Goal: Transaction & Acquisition: Purchase product/service

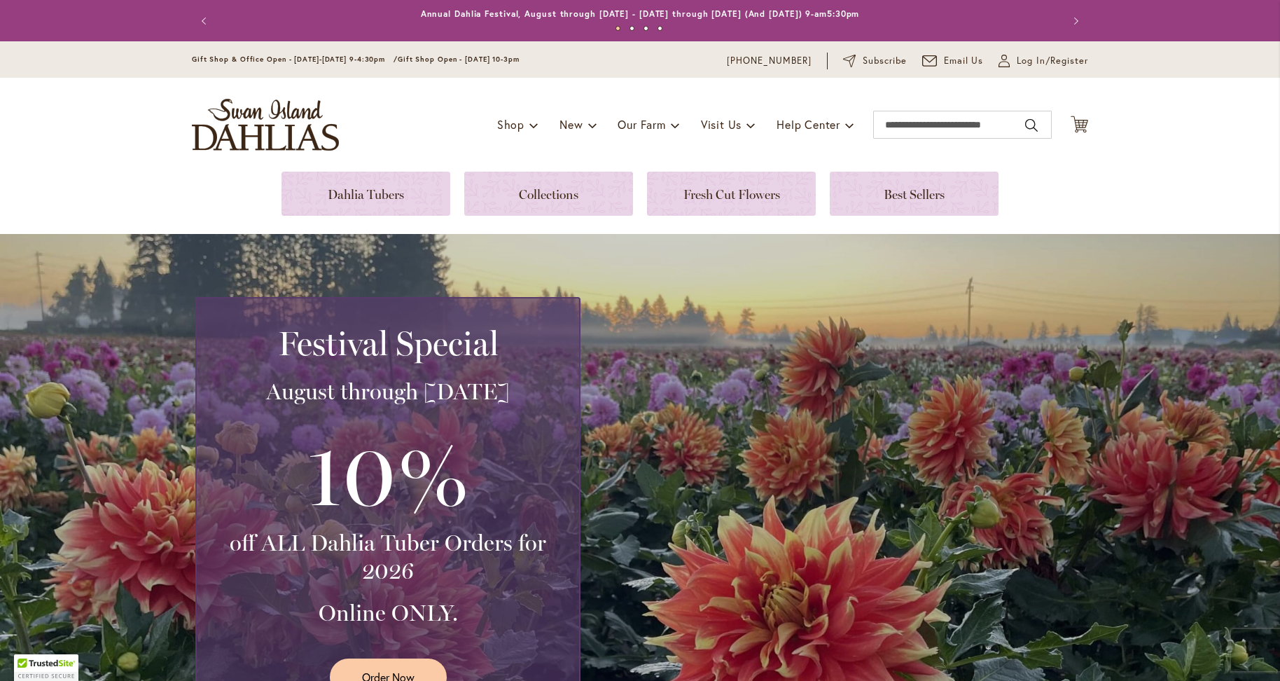
scroll to position [70, 0]
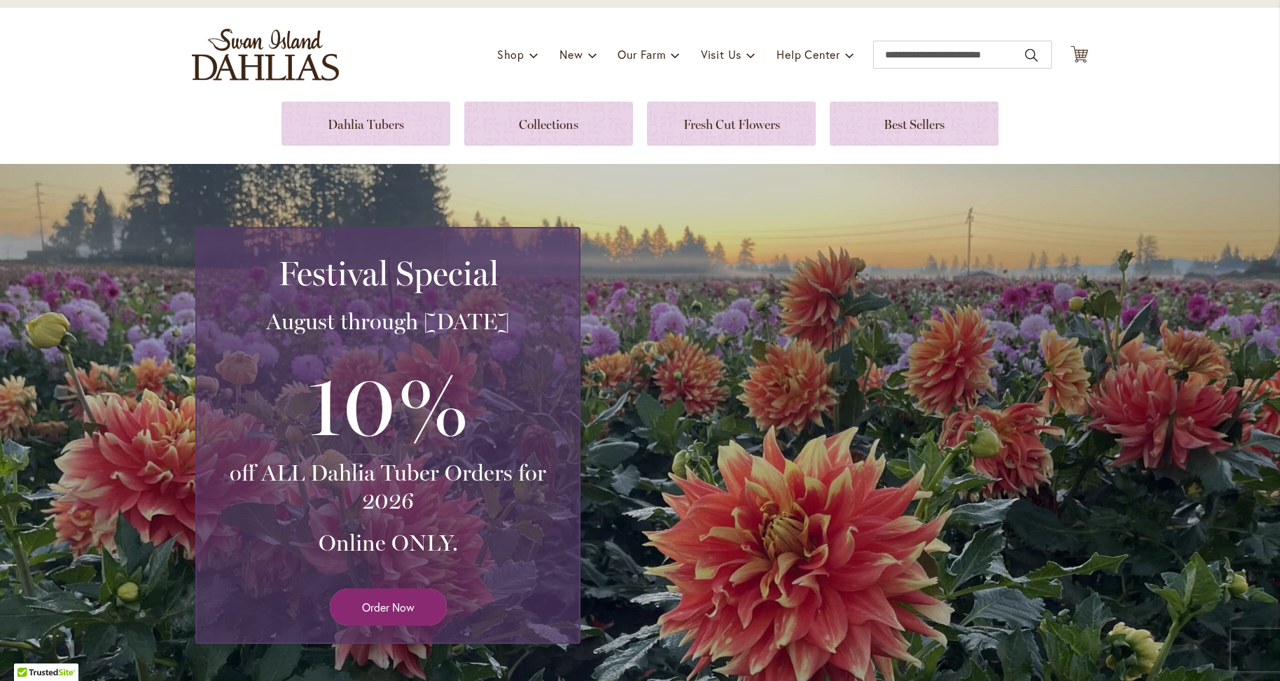
click at [362, 613] on span "Order Now" at bounding box center [388, 607] width 53 height 16
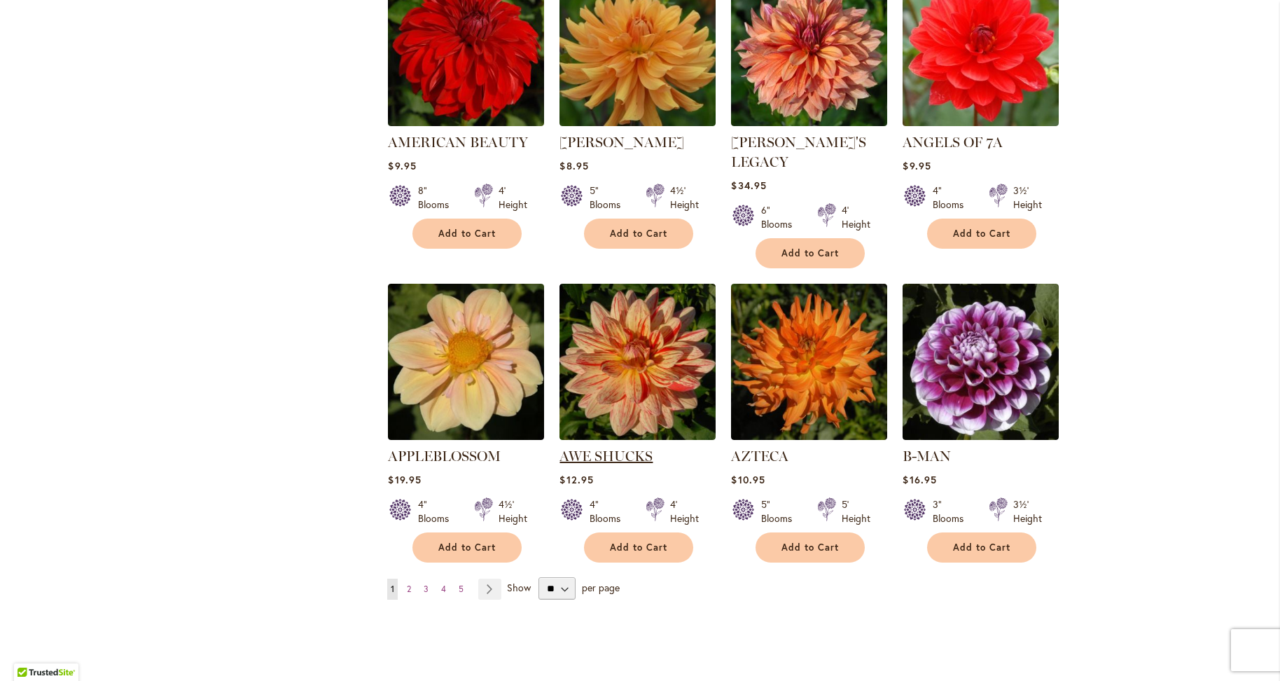
scroll to position [981, 0]
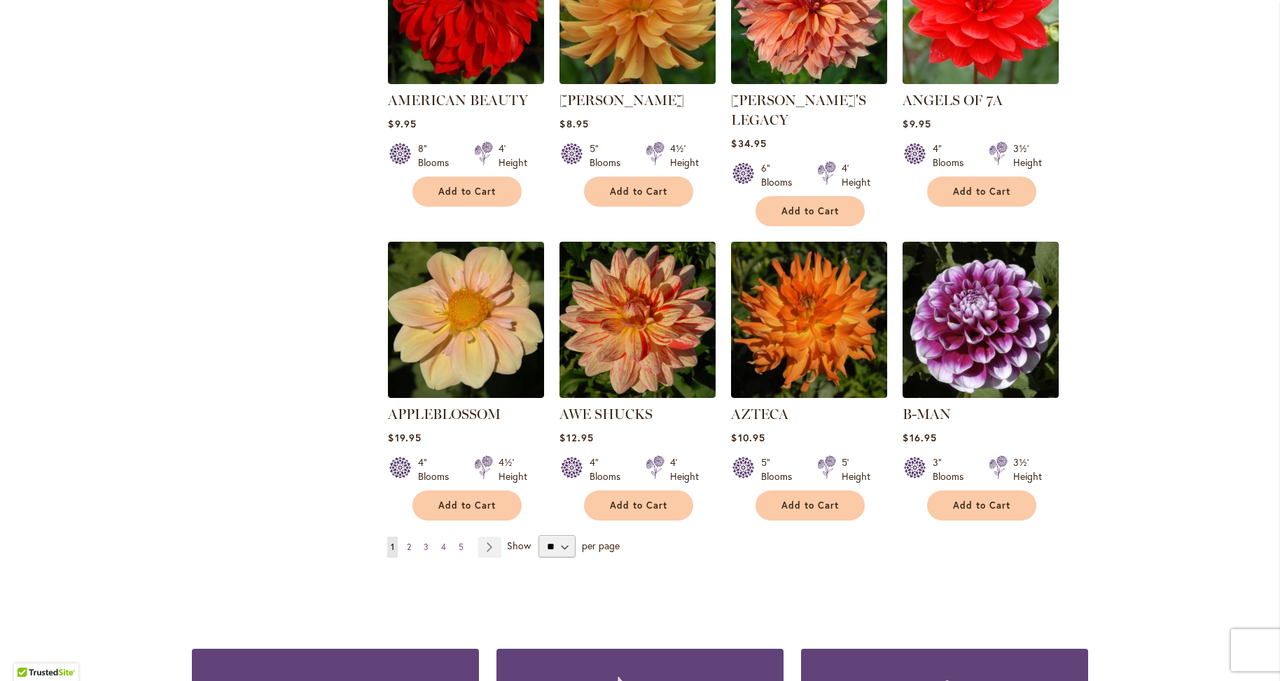
click at [407, 541] on span "2" at bounding box center [409, 546] width 4 height 11
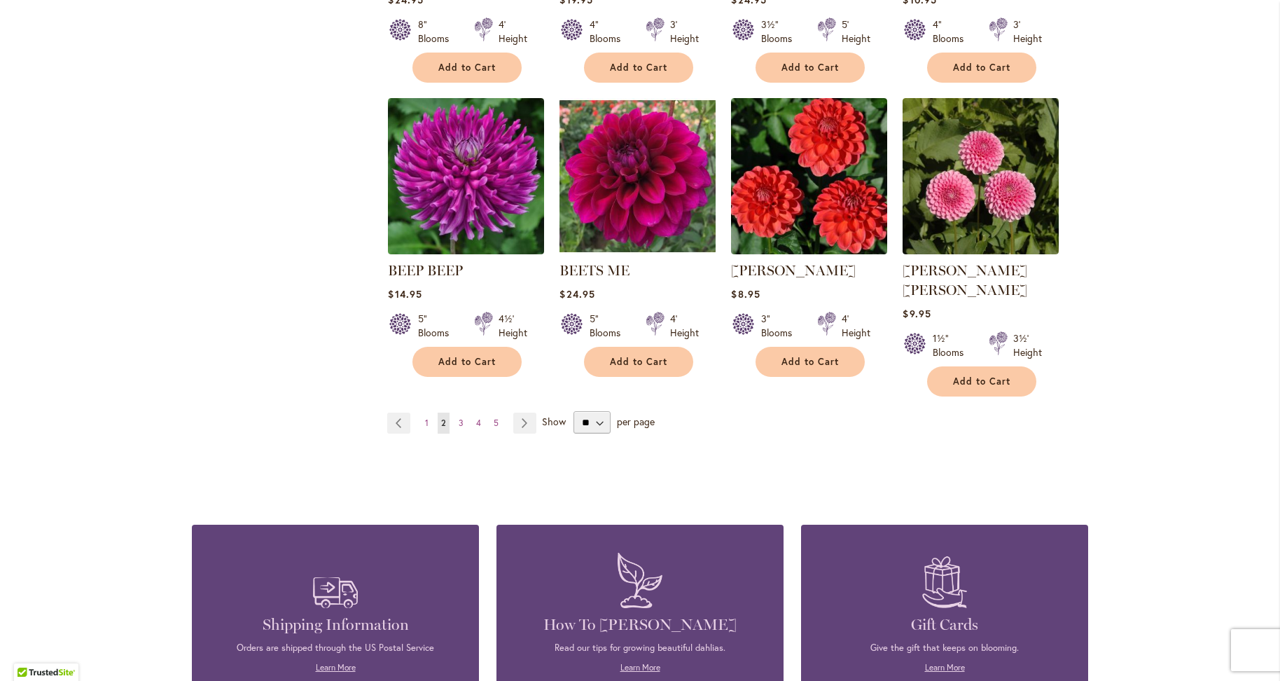
scroll to position [1121, 0]
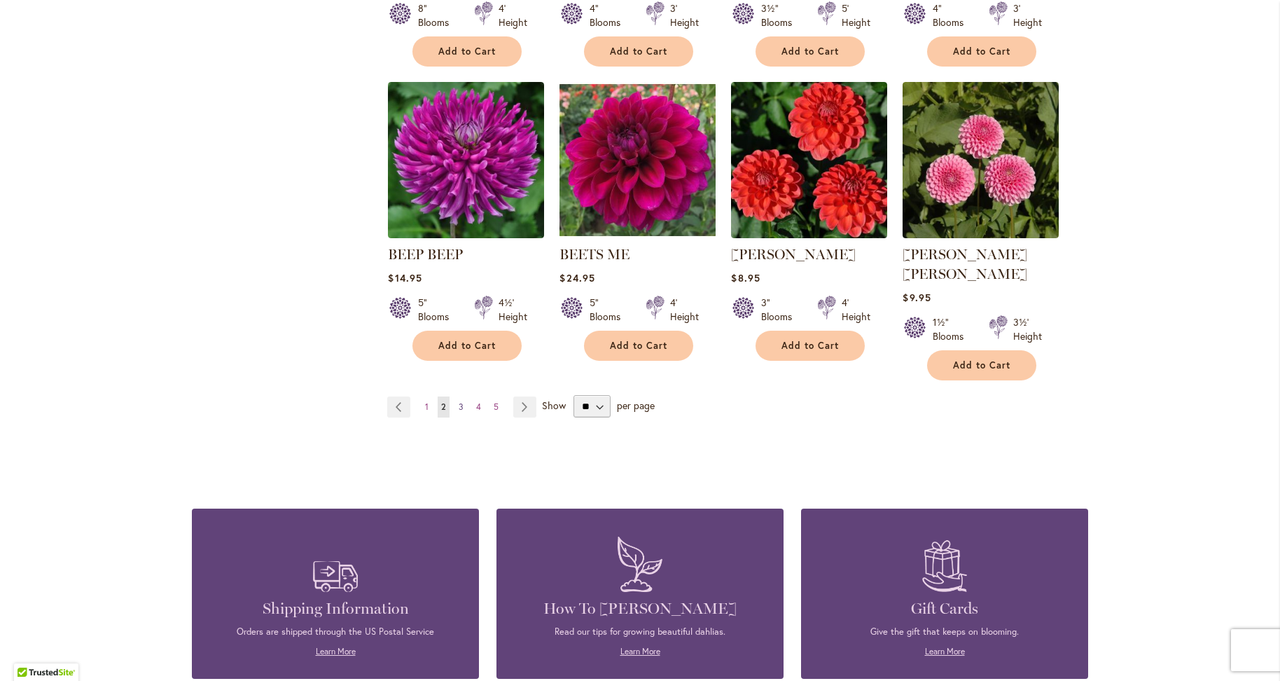
click at [459, 401] on span "3" at bounding box center [461, 406] width 5 height 11
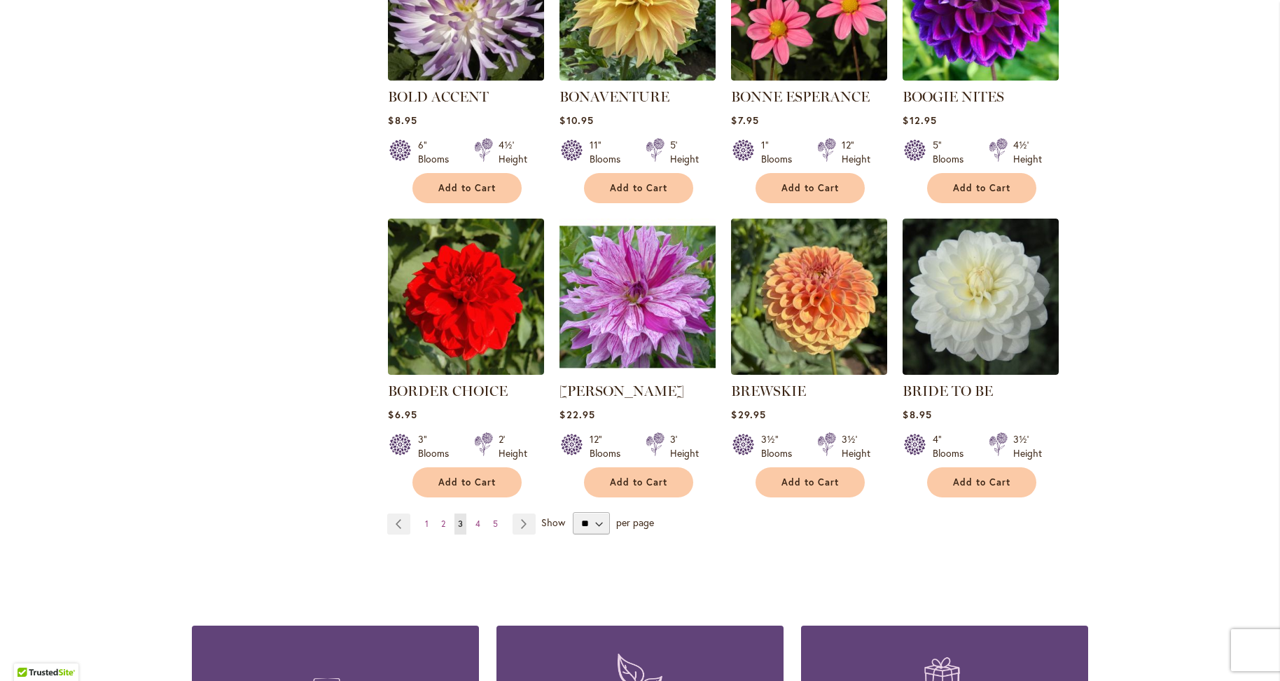
scroll to position [1051, 0]
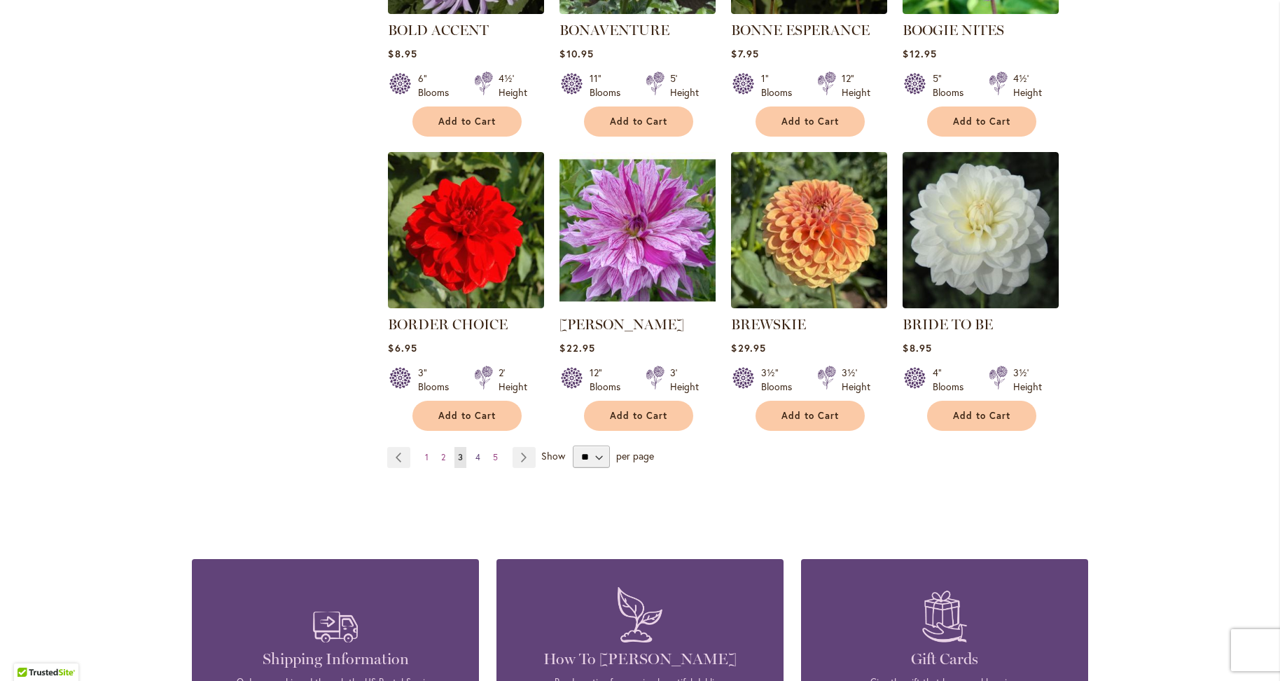
click at [472, 454] on link "Page 4" at bounding box center [478, 457] width 12 height 21
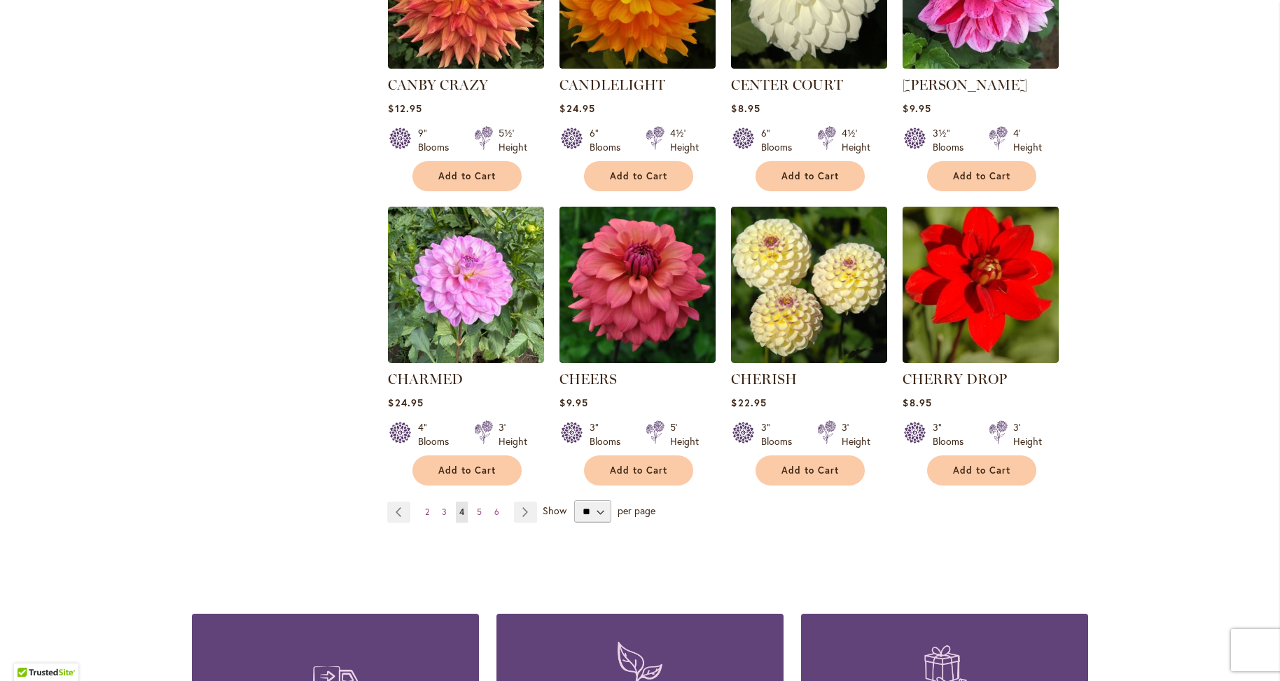
scroll to position [1051, 0]
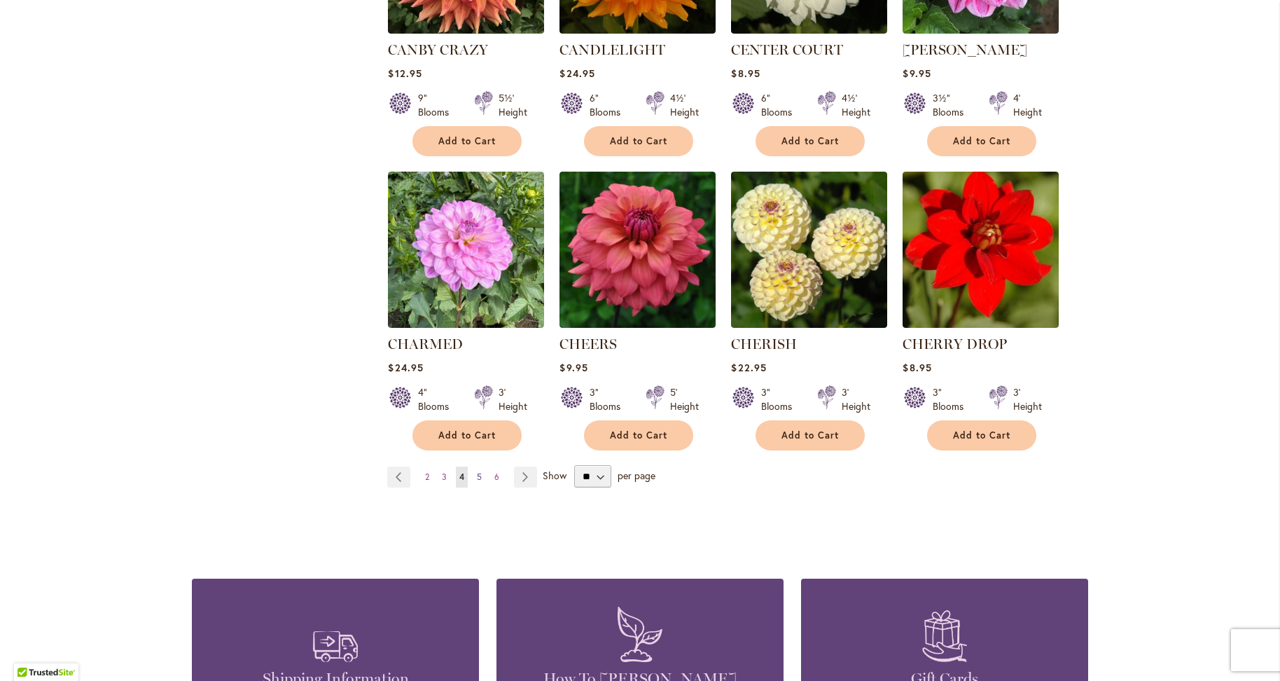
click at [477, 476] on span "5" at bounding box center [479, 476] width 5 height 11
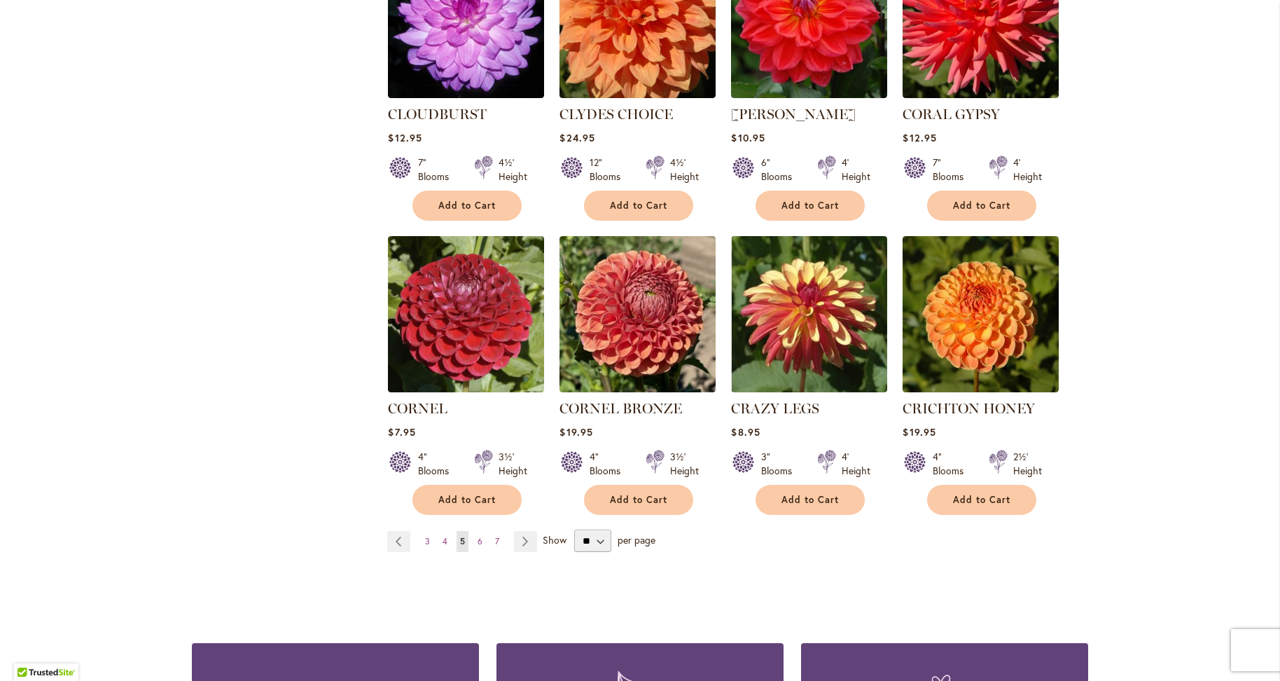
scroll to position [1051, 0]
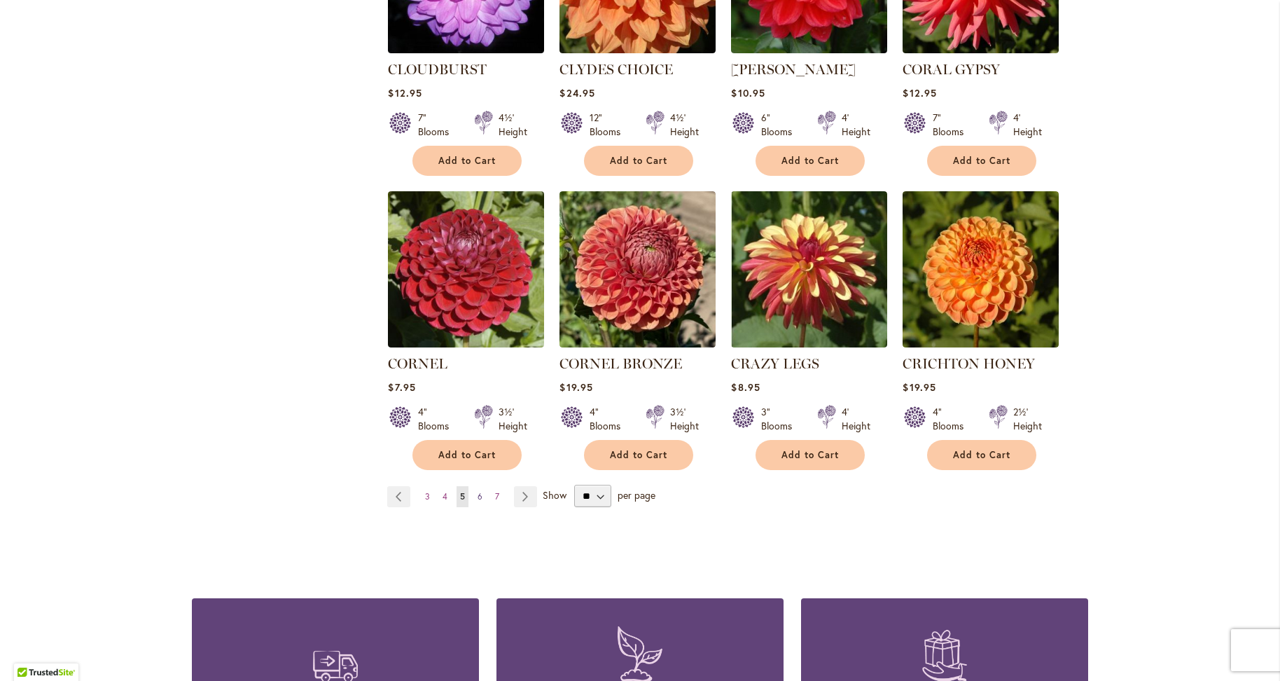
click at [477, 486] on link "Page 6" at bounding box center [480, 496] width 12 height 21
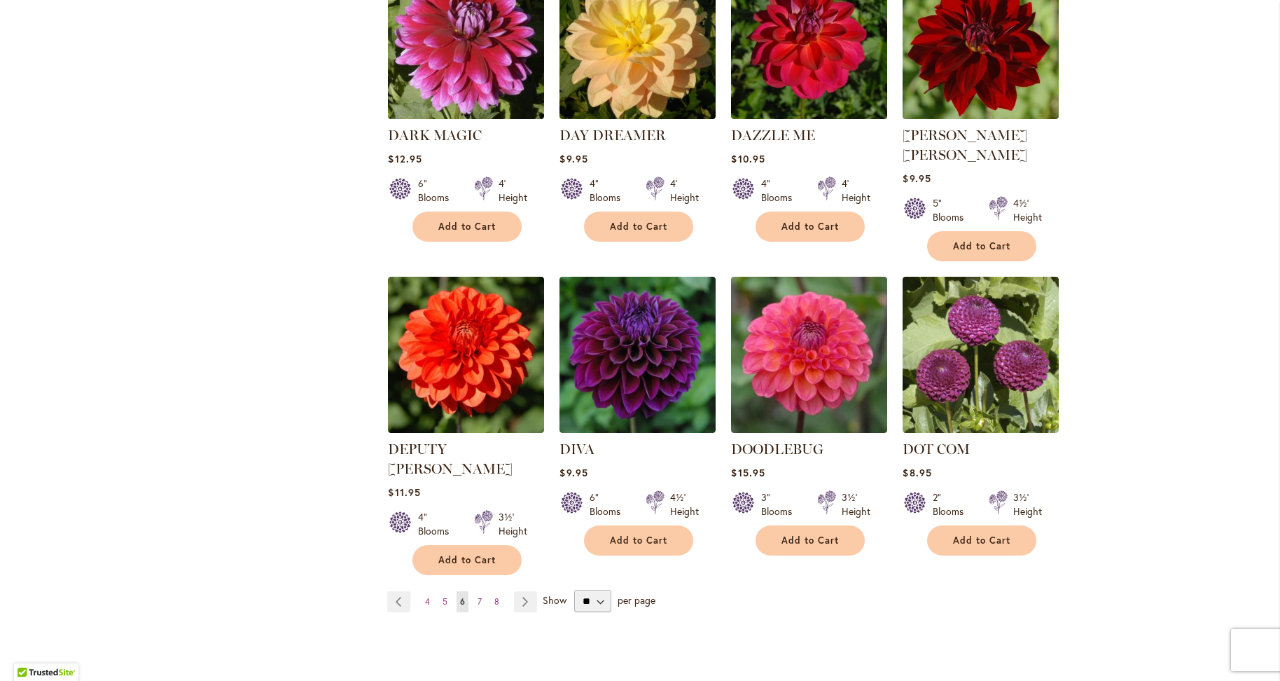
scroll to position [981, 0]
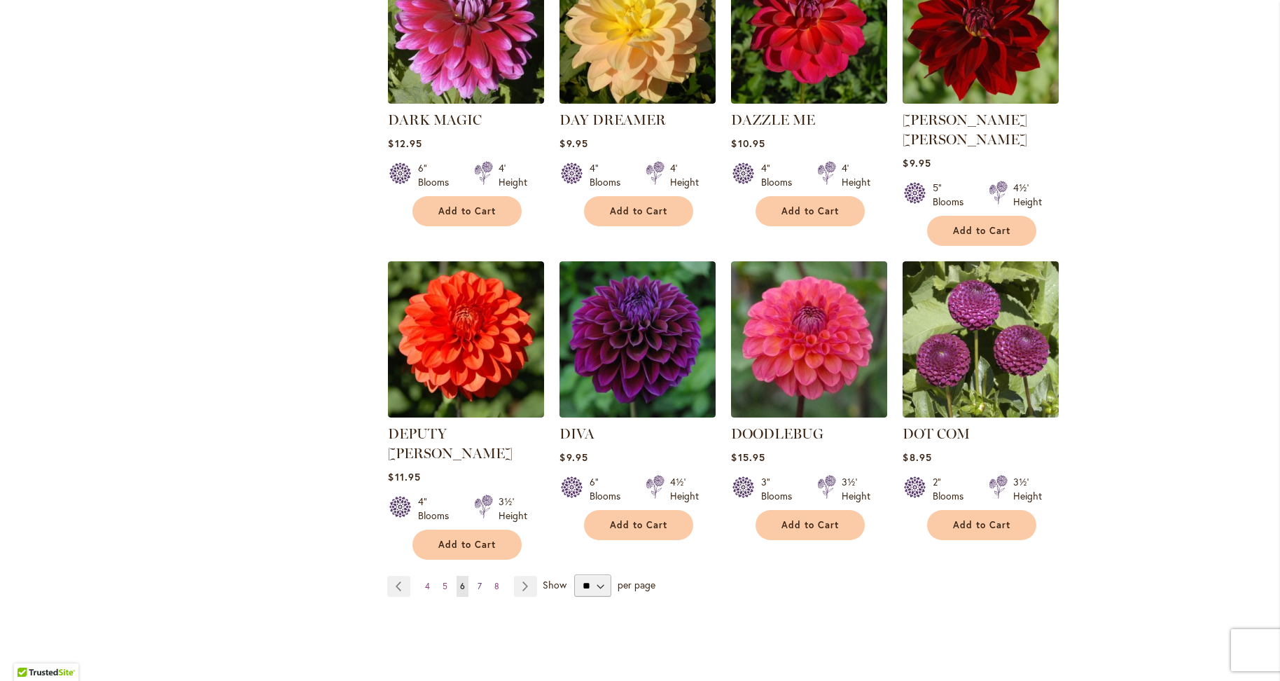
click at [478, 581] on span "7" at bounding box center [480, 586] width 4 height 11
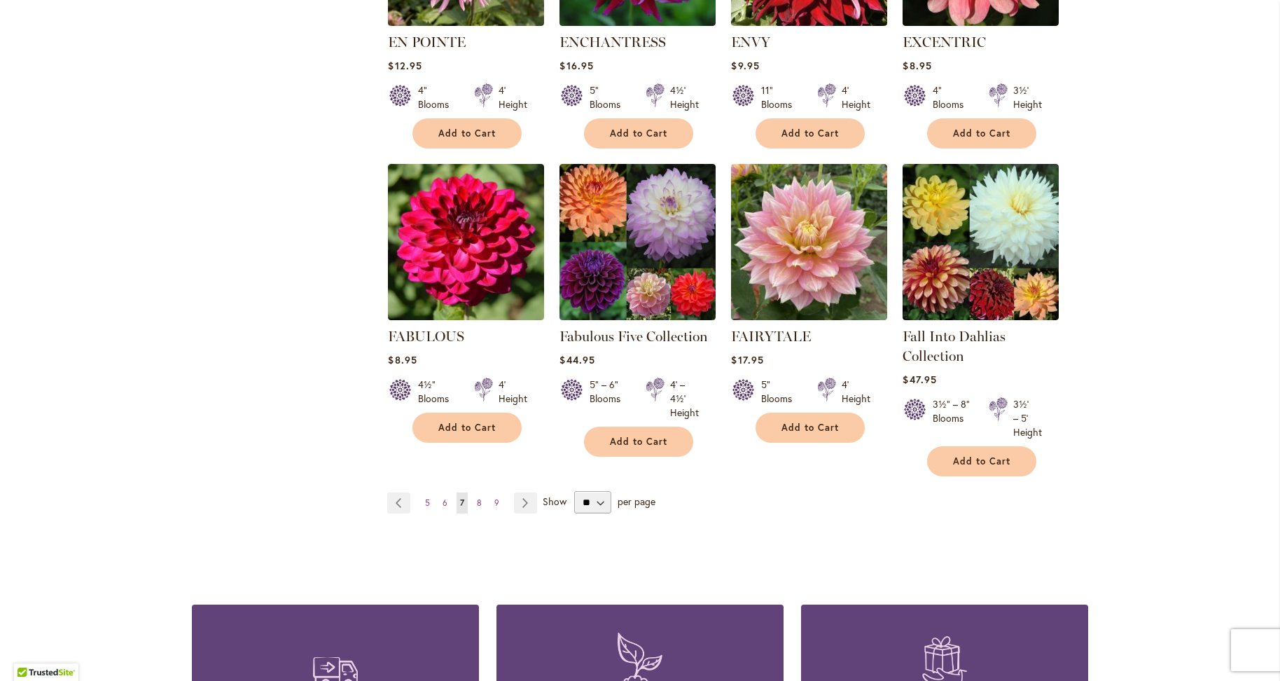
scroll to position [1121, 0]
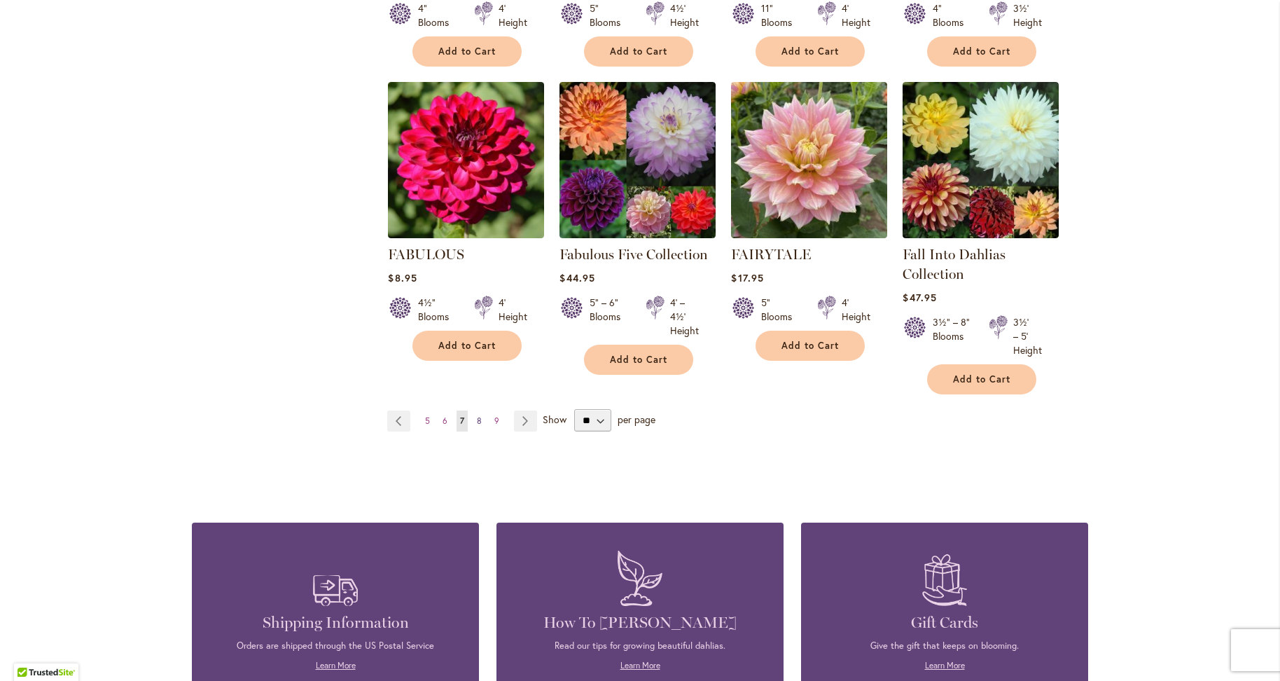
click at [477, 421] on span "8" at bounding box center [479, 420] width 5 height 11
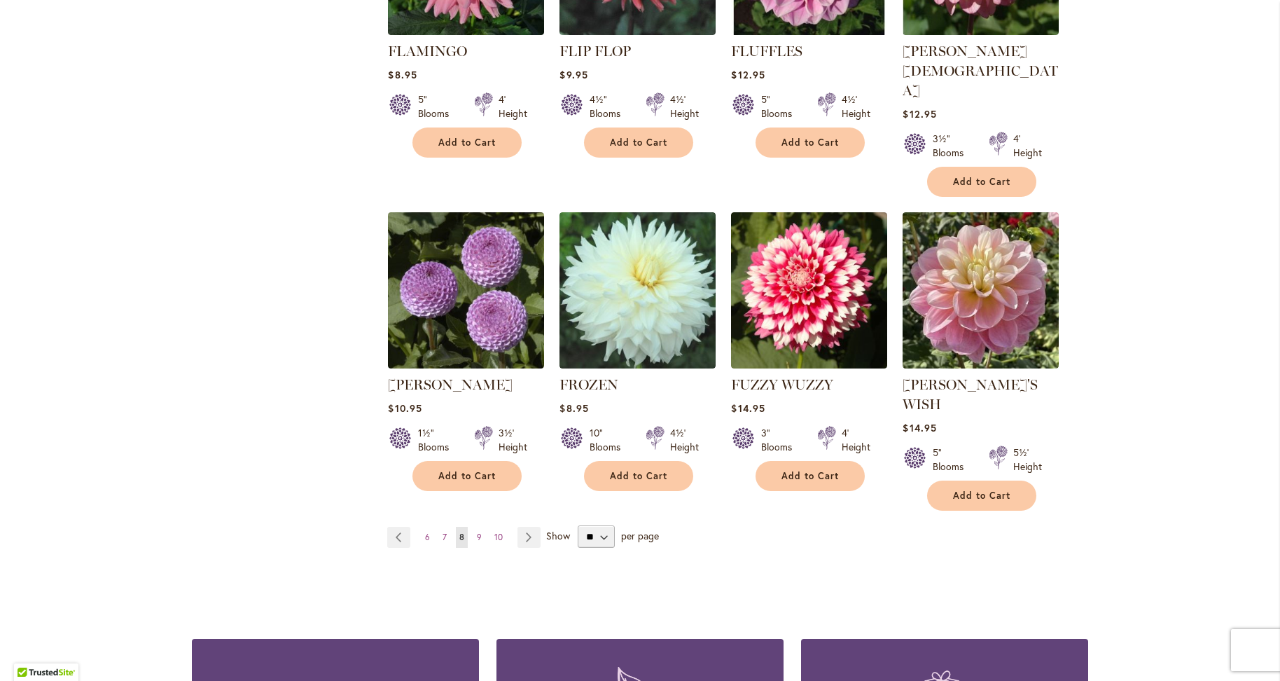
scroll to position [1051, 0]
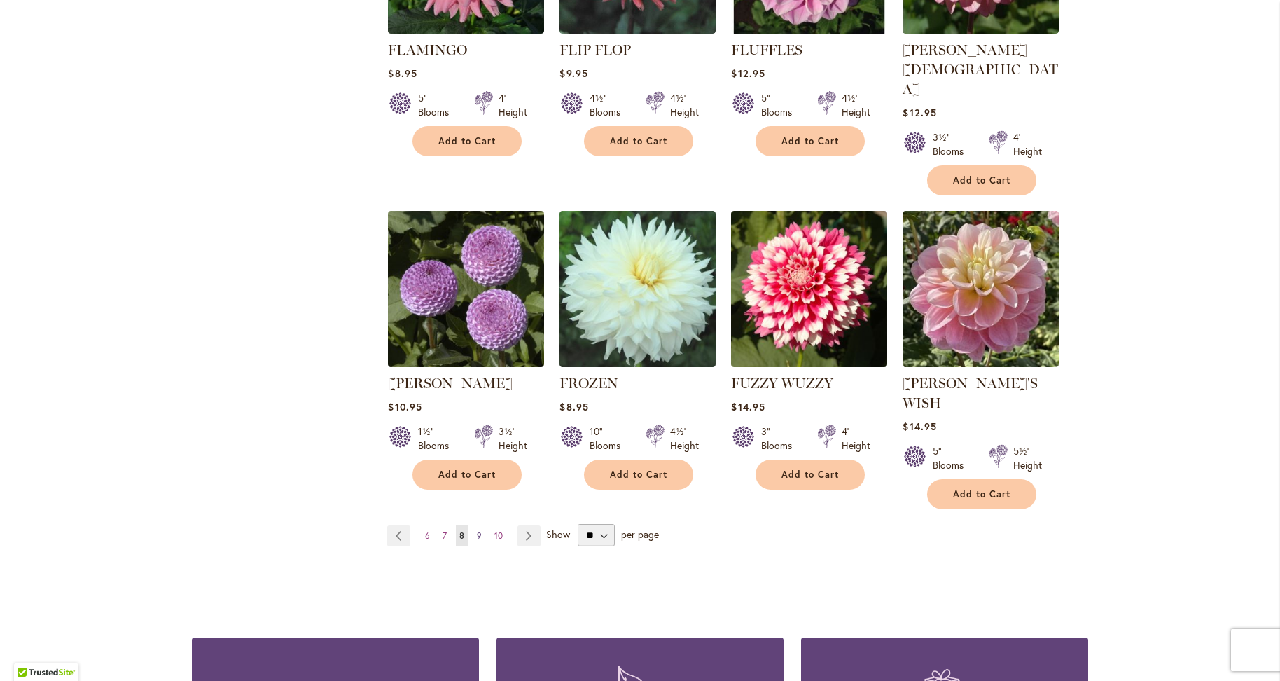
click at [473, 525] on link "Page 9" at bounding box center [479, 535] width 12 height 21
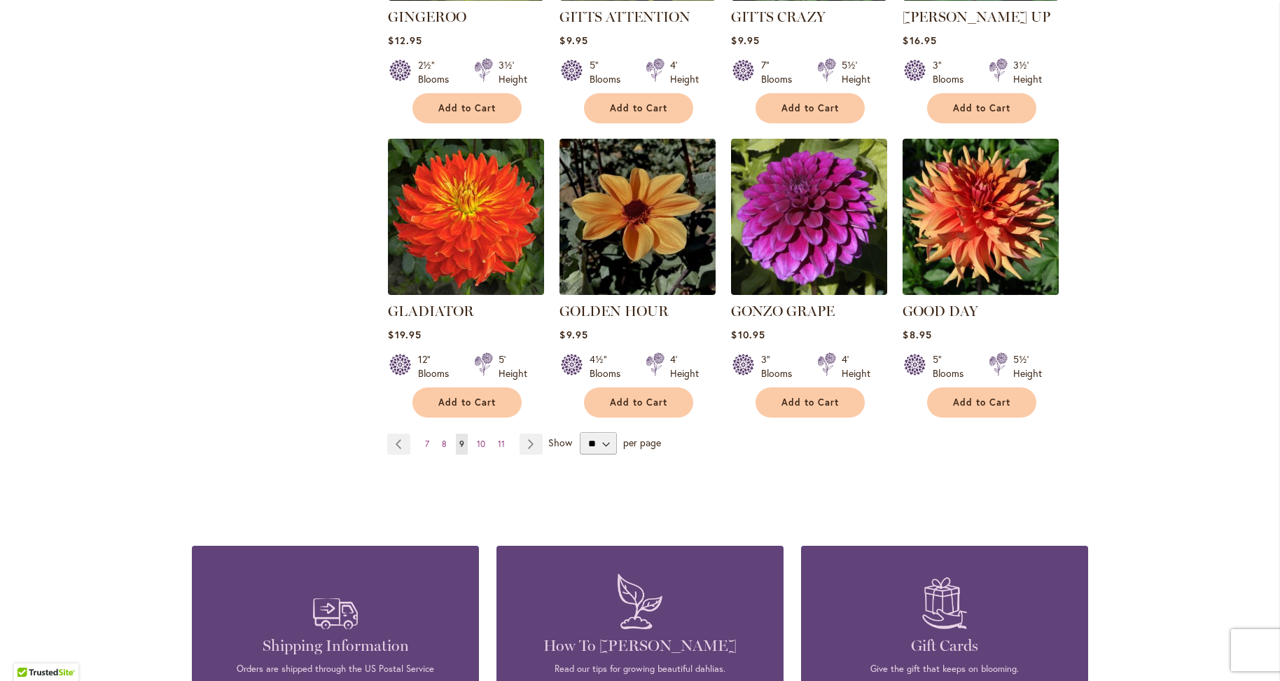
scroll to position [1121, 0]
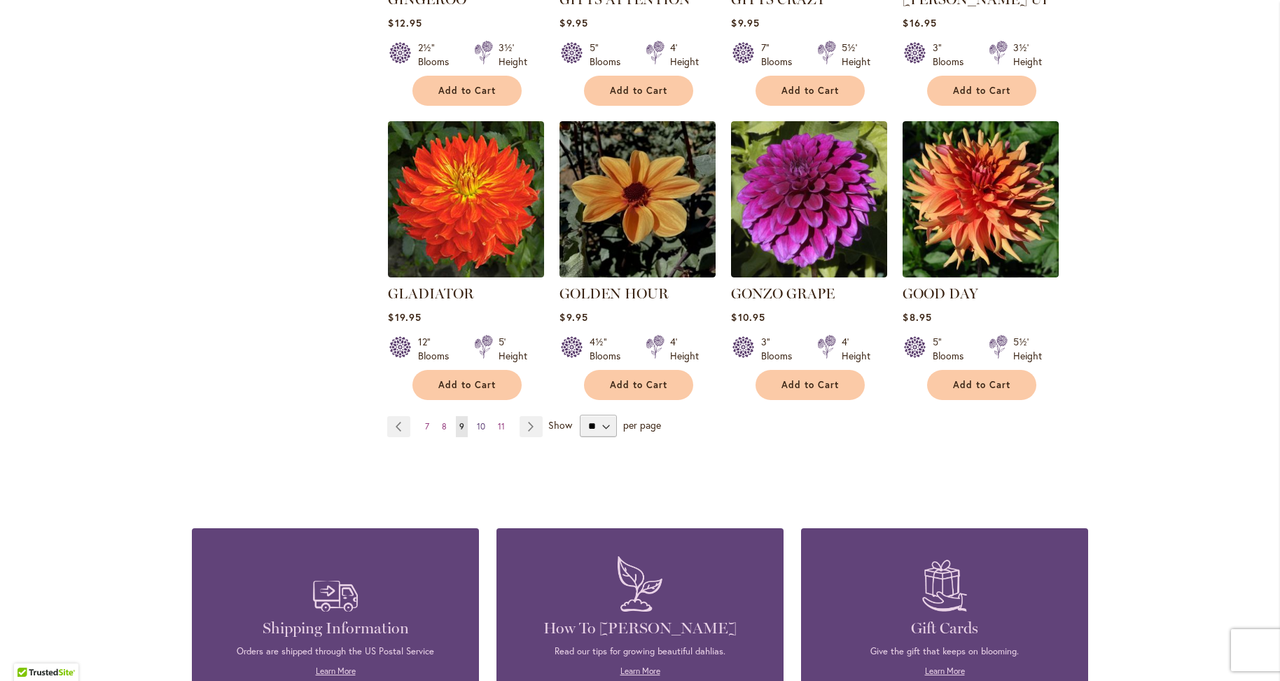
click at [477, 421] on span "10" at bounding box center [481, 426] width 8 height 11
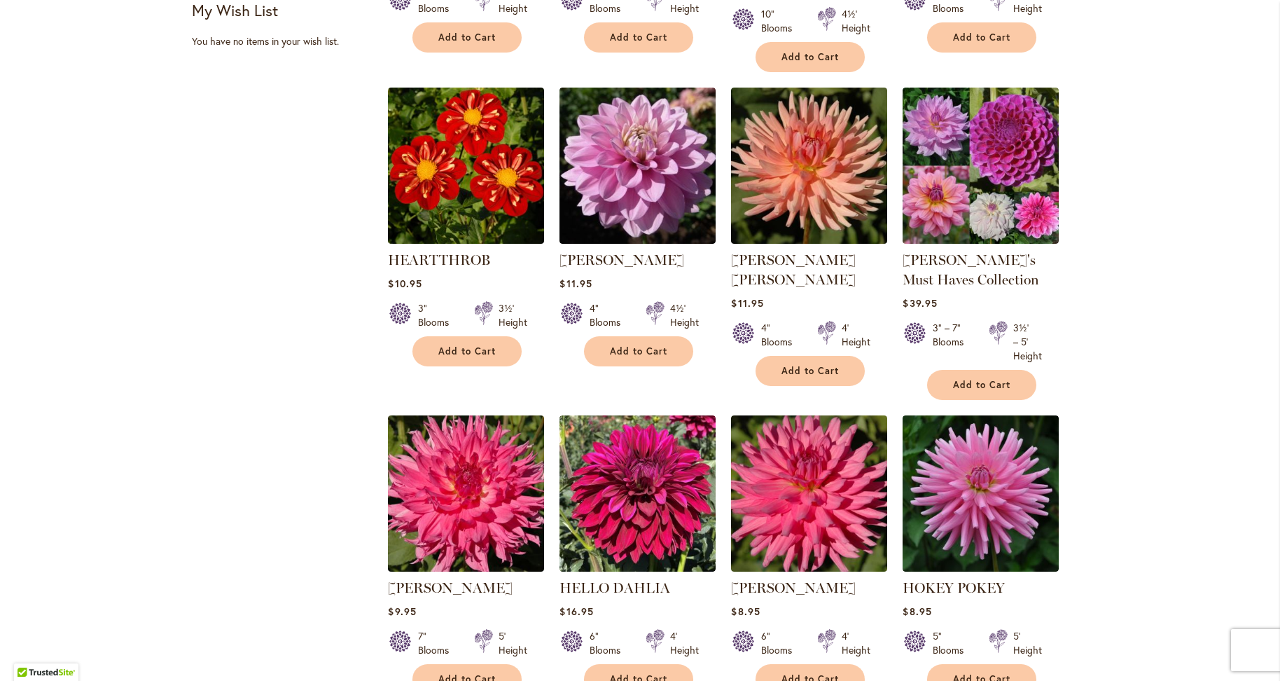
scroll to position [1121, 0]
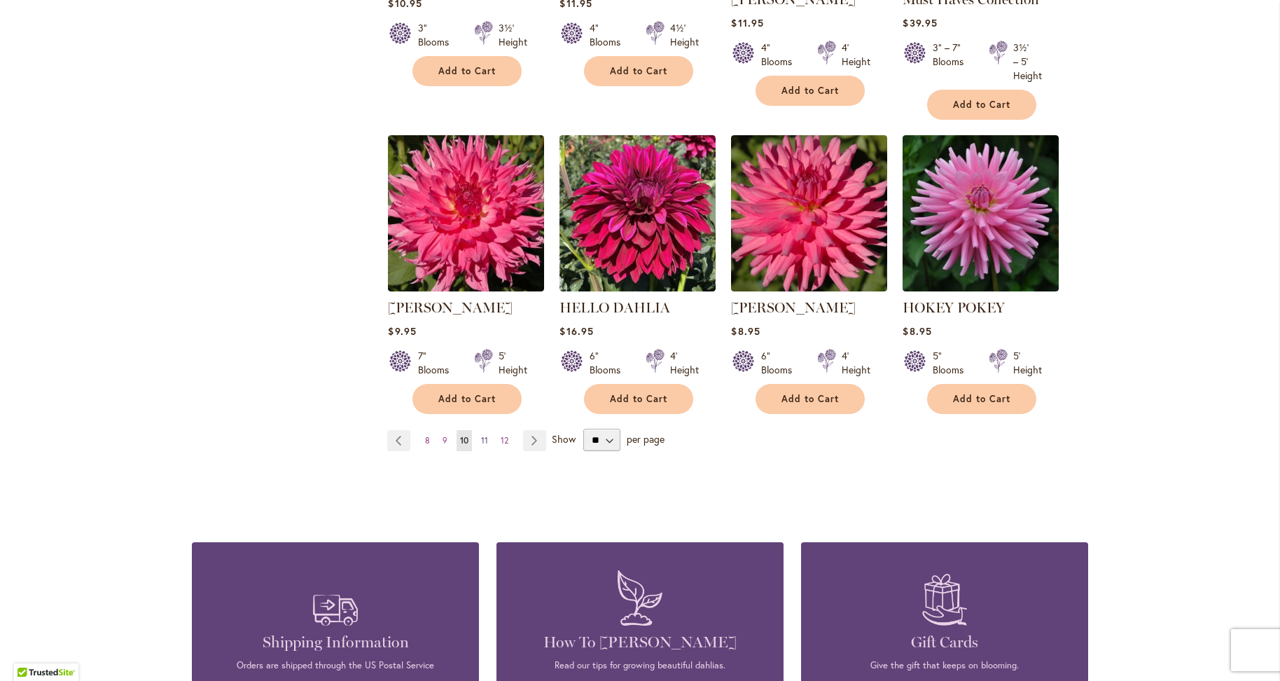
click at [483, 434] on link "Page 11" at bounding box center [485, 440] width 14 height 21
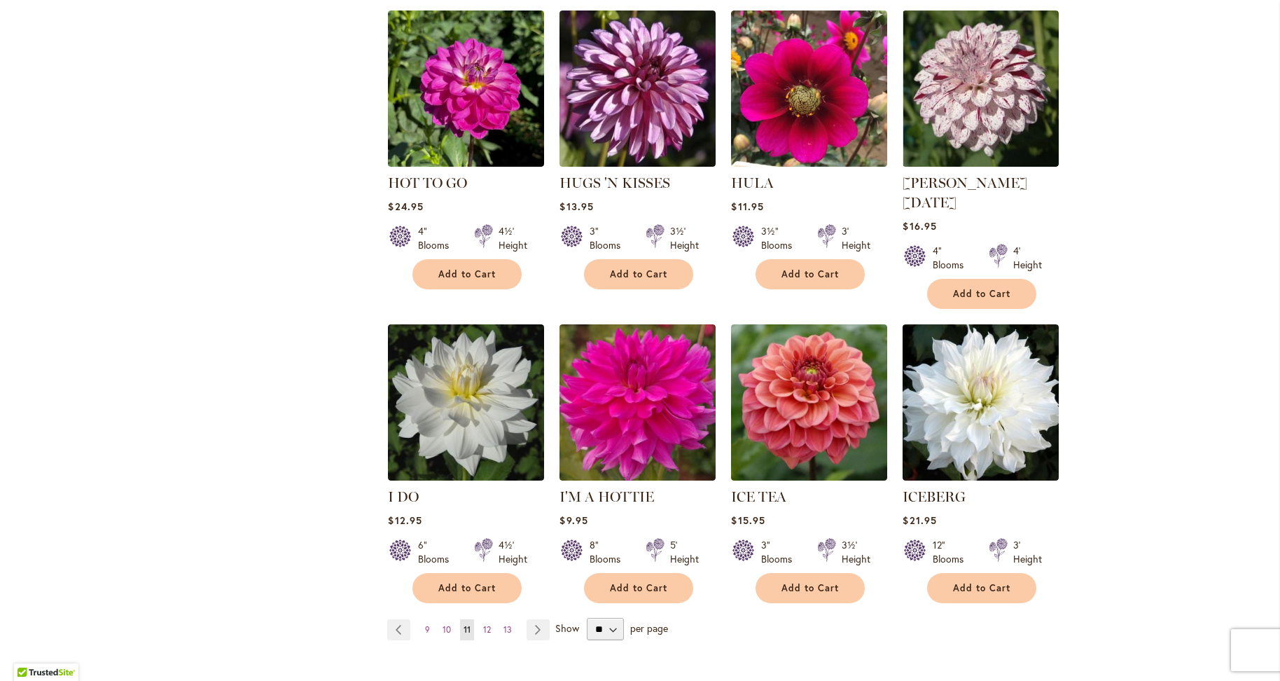
scroll to position [1051, 0]
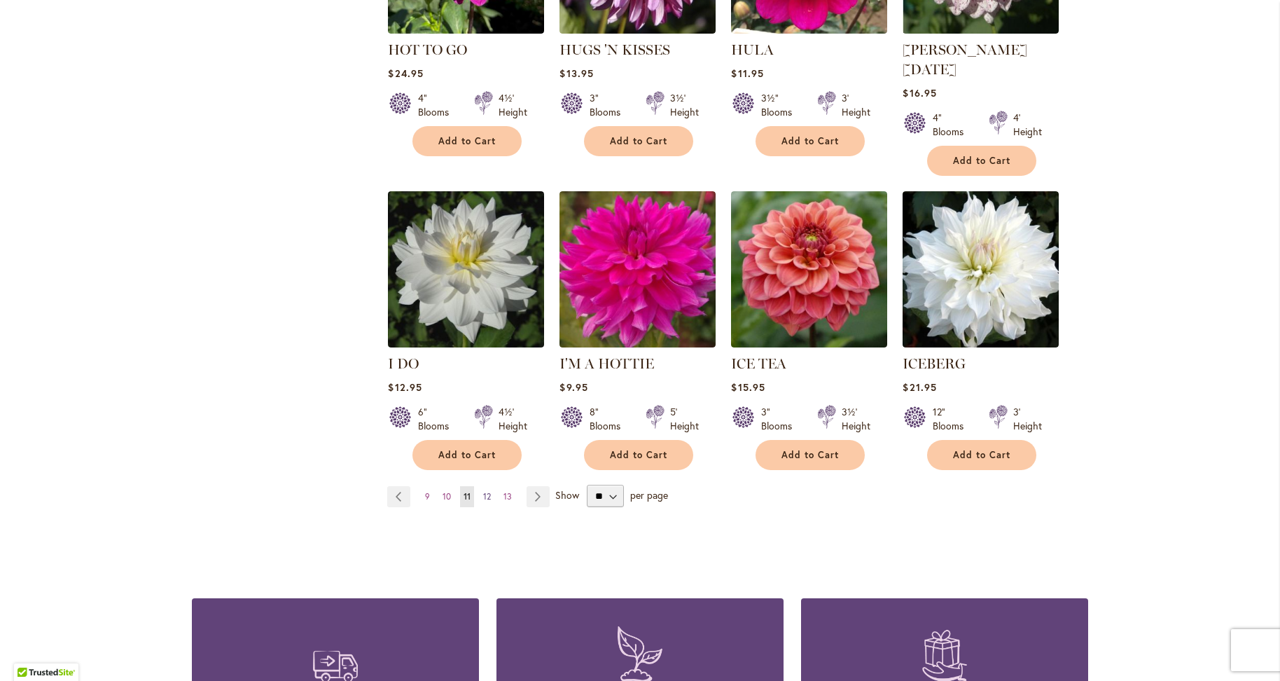
click at [485, 491] on span "12" at bounding box center [487, 496] width 8 height 11
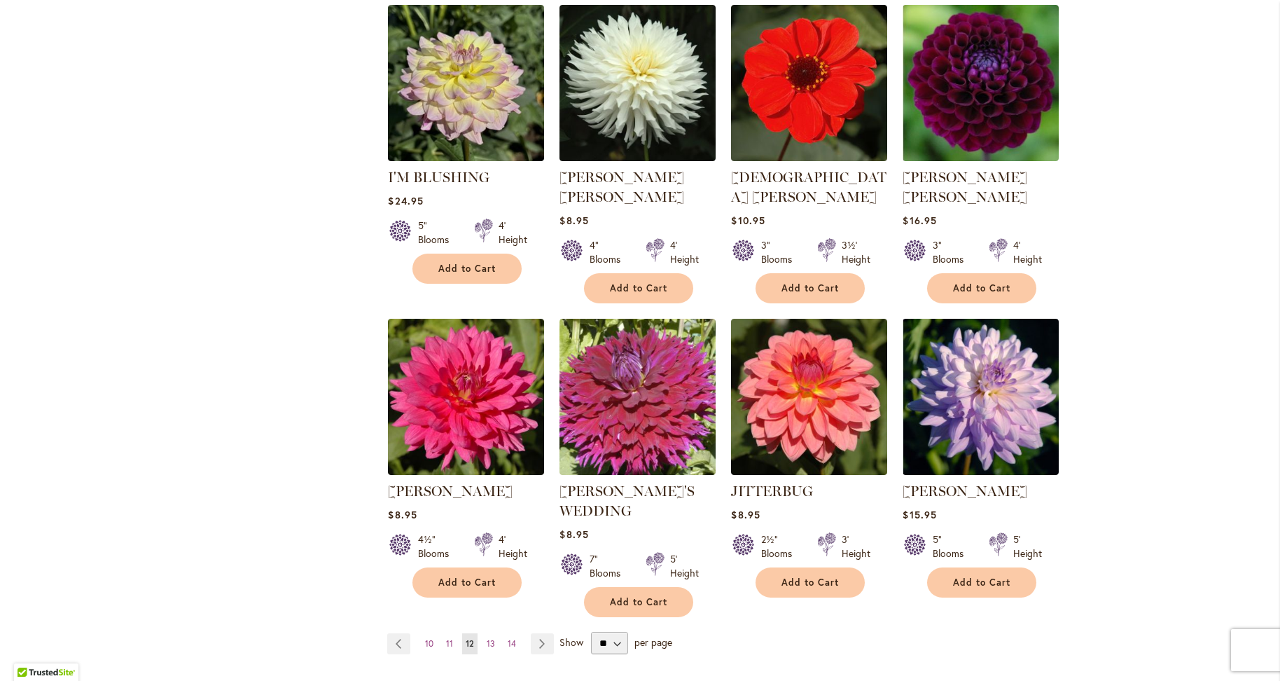
scroll to position [1121, 0]
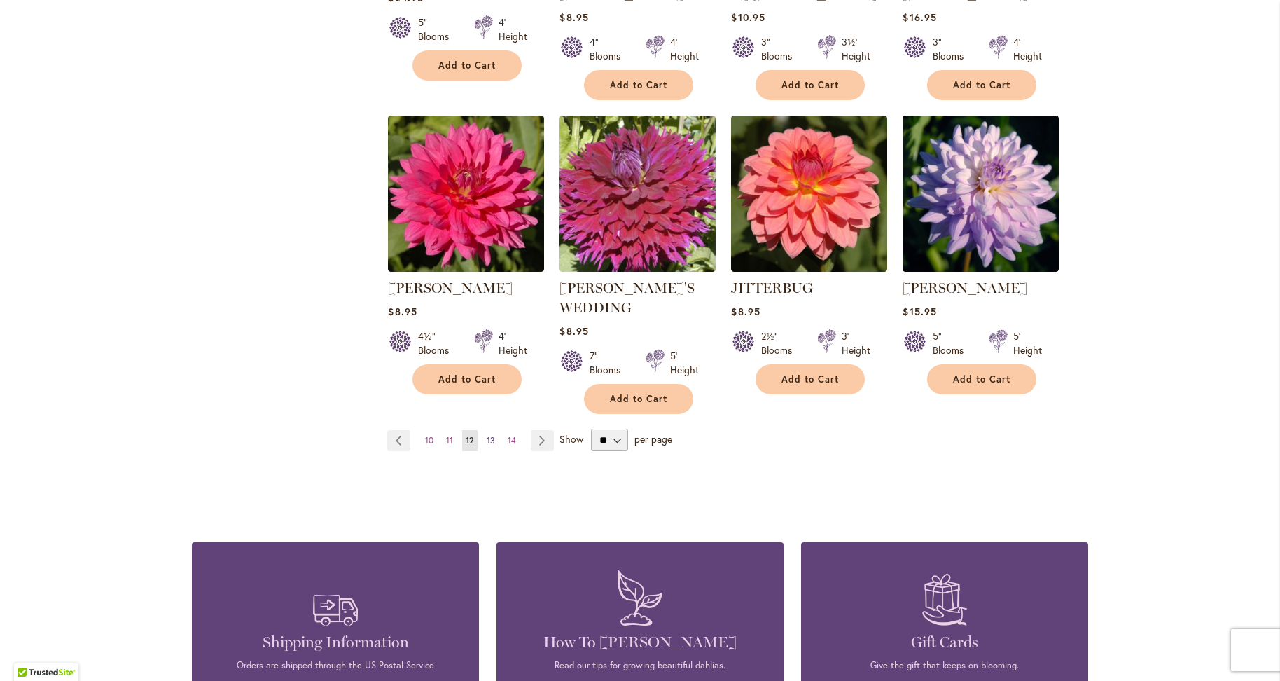
click at [492, 430] on link "Page 13" at bounding box center [490, 440] width 15 height 21
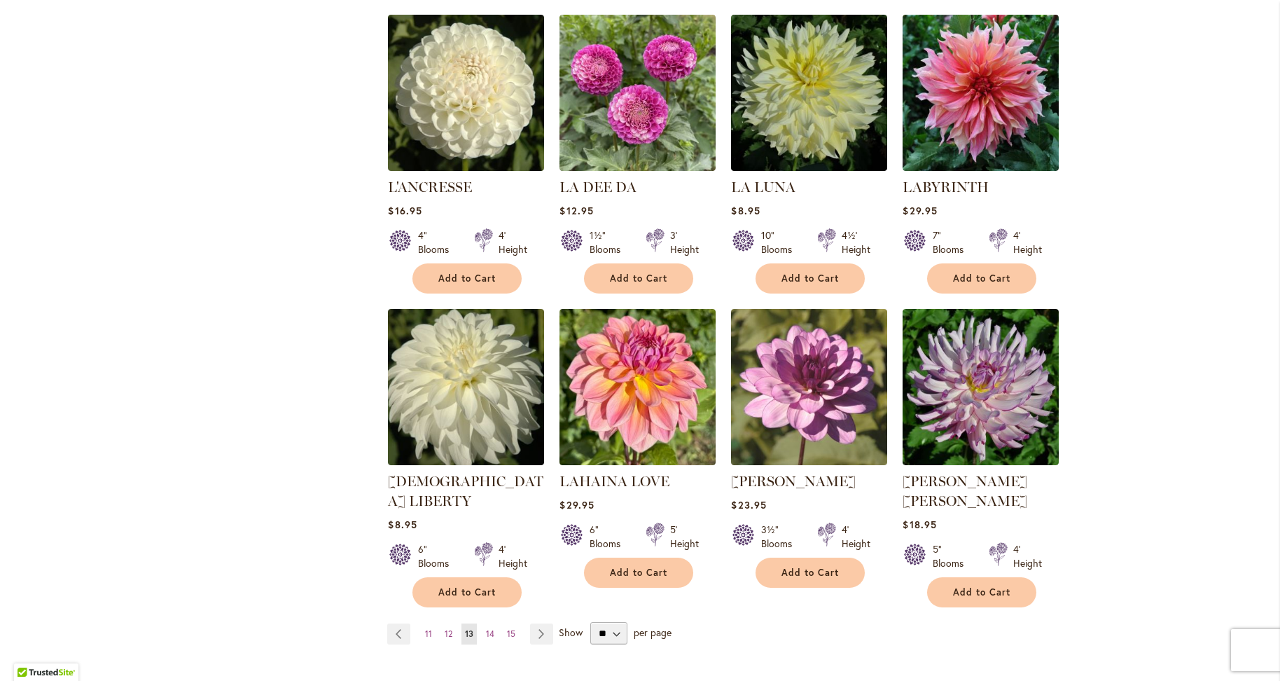
scroll to position [911, 0]
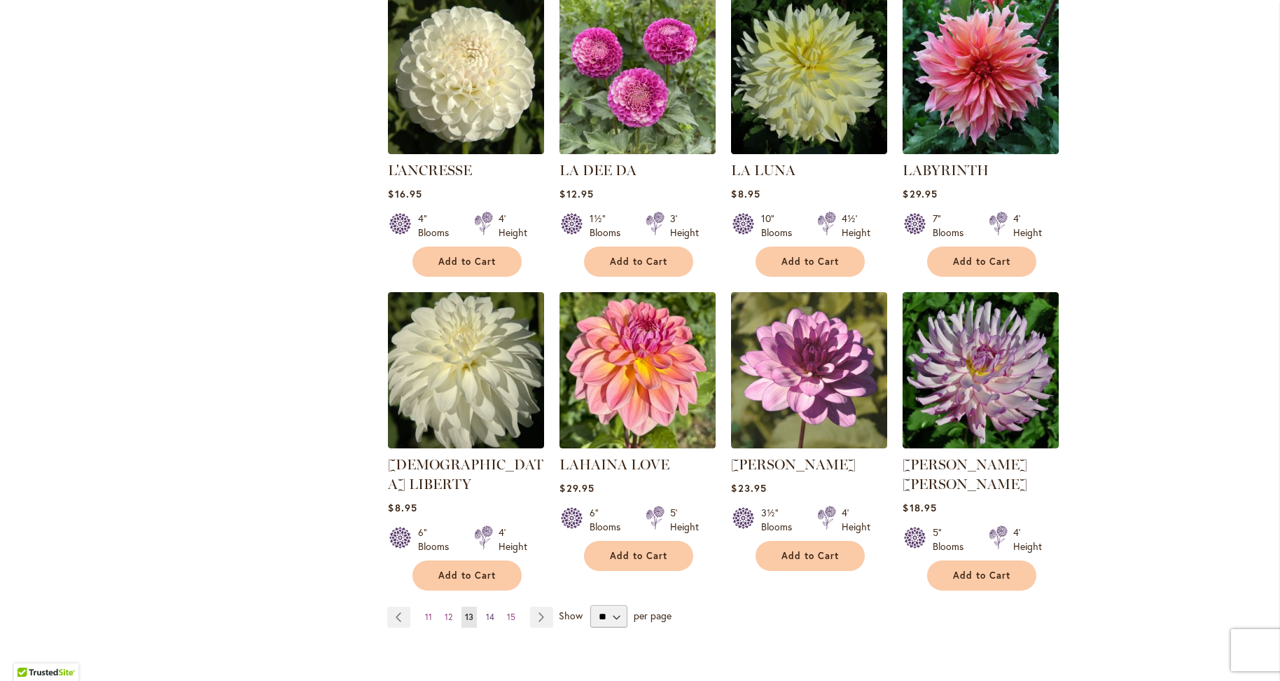
click at [486, 611] on span "14" at bounding box center [490, 616] width 8 height 11
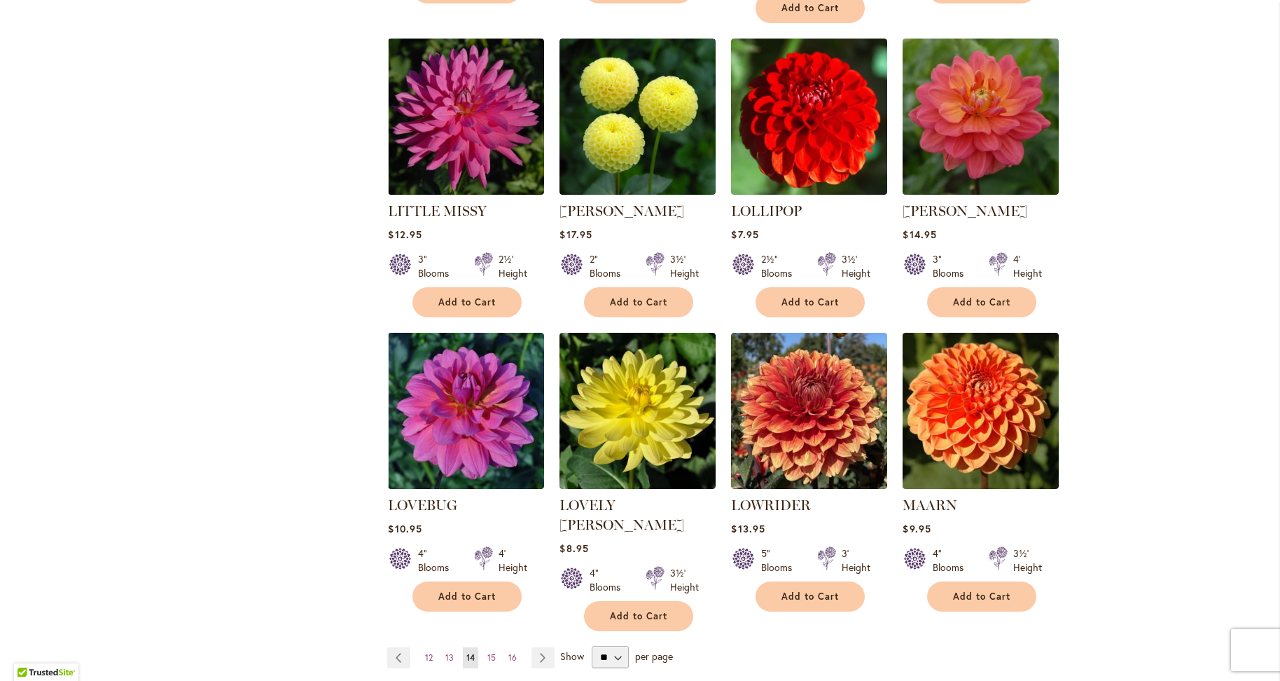
scroll to position [911, 0]
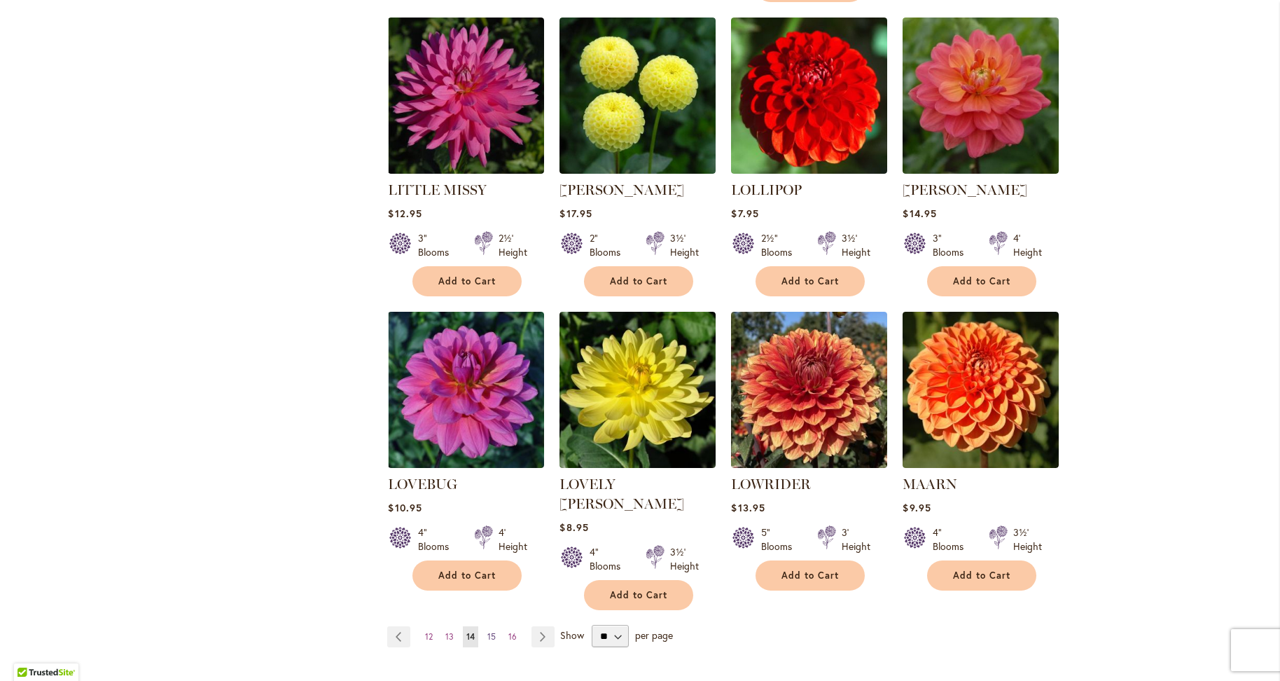
click at [490, 631] on span "15" at bounding box center [491, 636] width 8 height 11
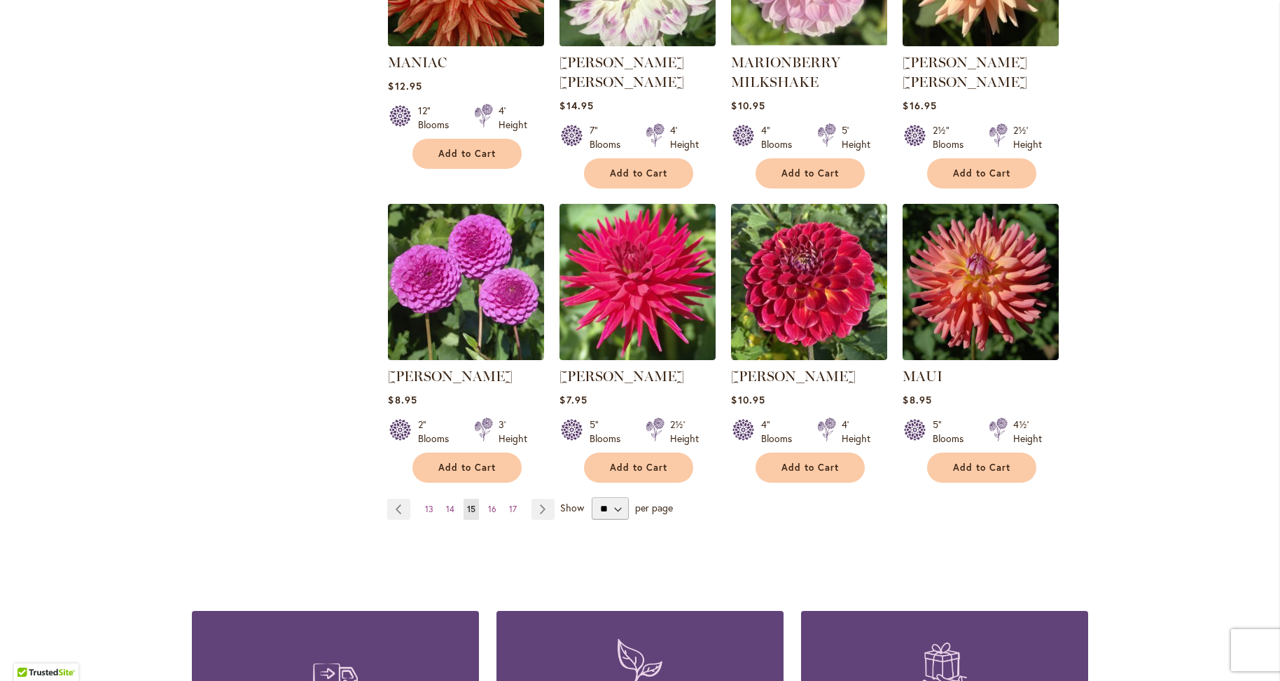
scroll to position [1051, 0]
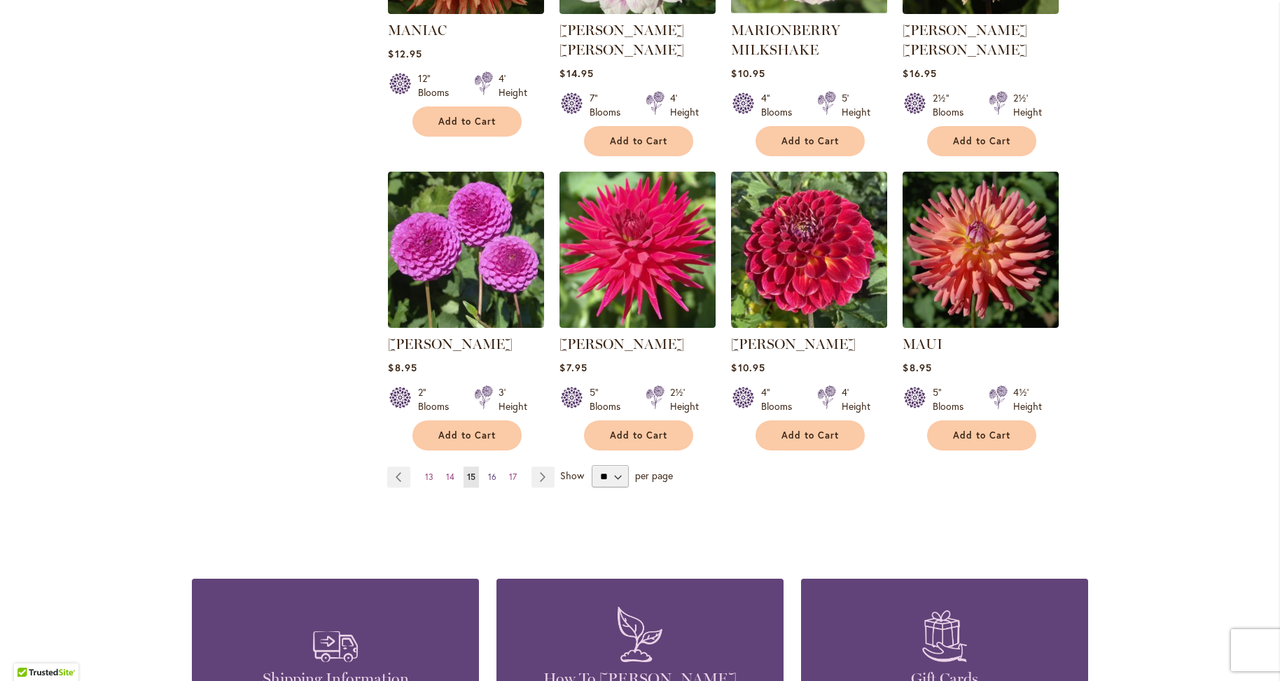
click at [492, 476] on link "Page 16" at bounding box center [492, 476] width 15 height 21
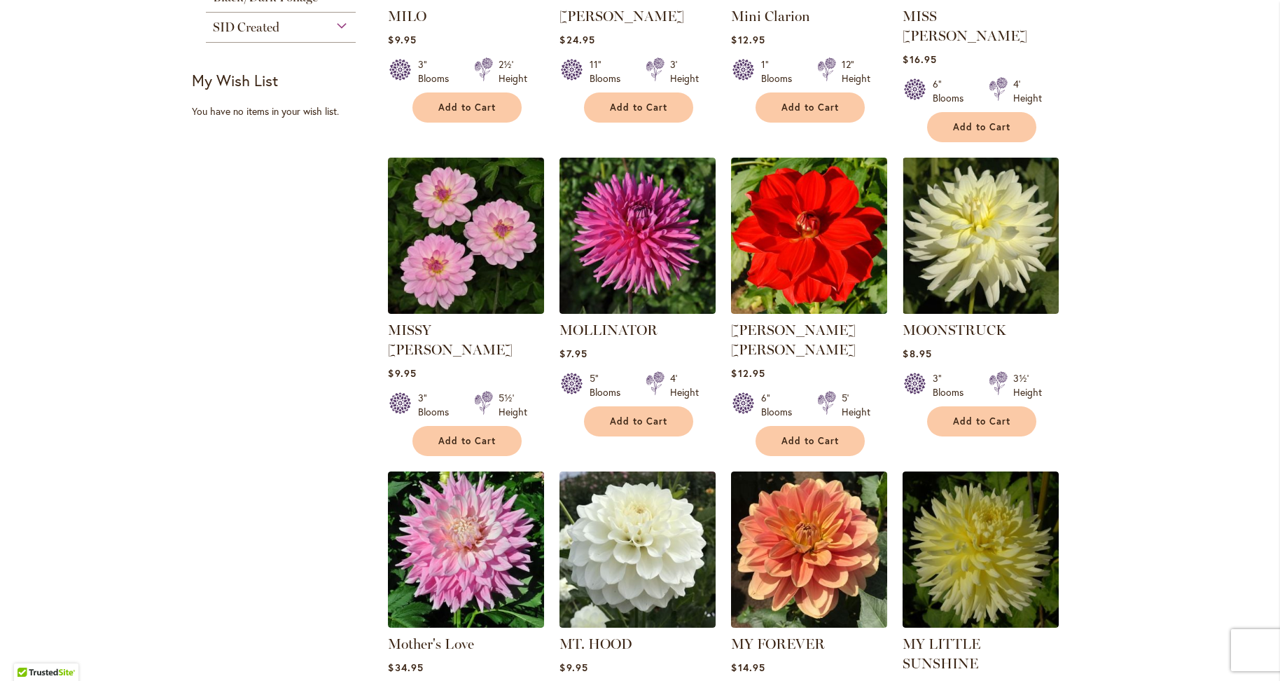
scroll to position [911, 0]
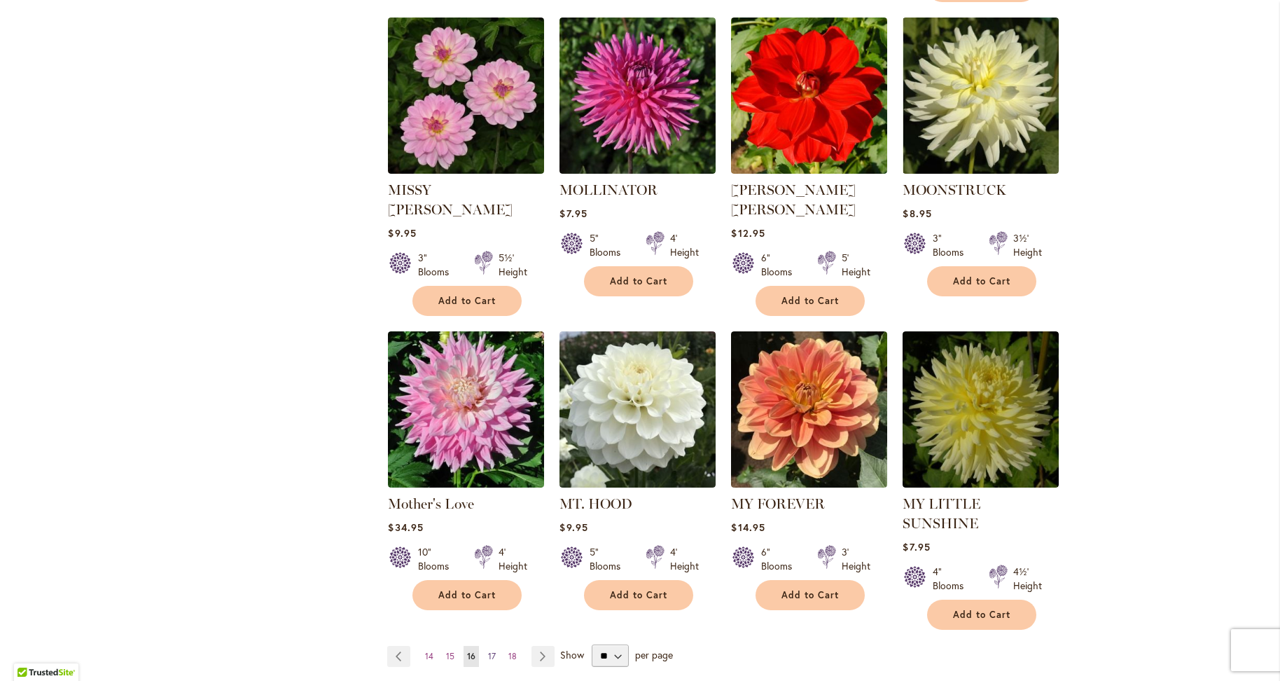
click at [488, 651] on span "17" at bounding box center [492, 656] width 8 height 11
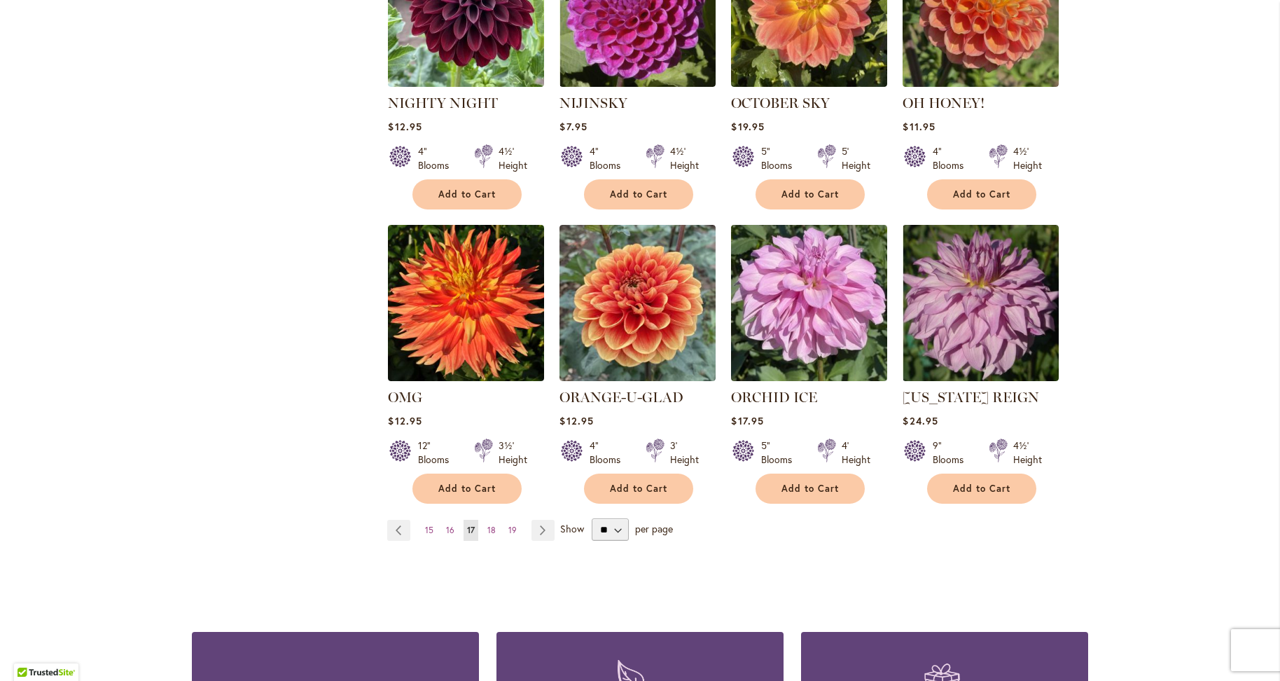
scroll to position [981, 0]
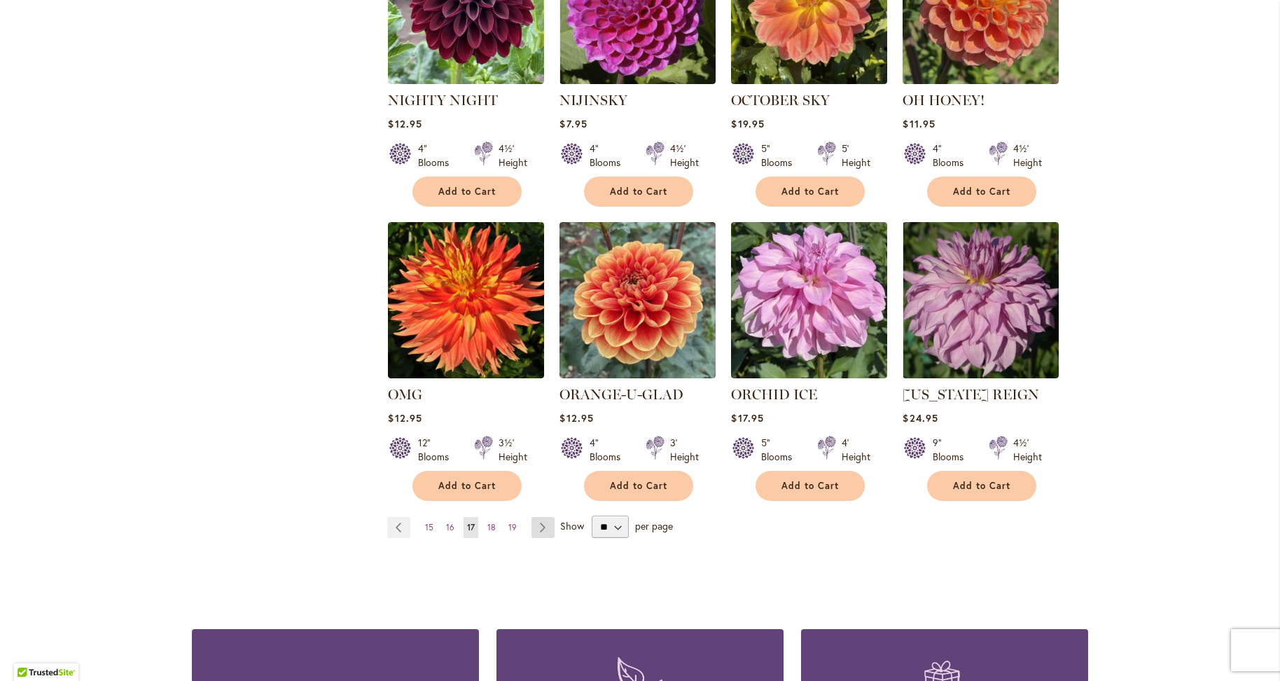
click at [543, 532] on link "Page Next" at bounding box center [543, 527] width 23 height 21
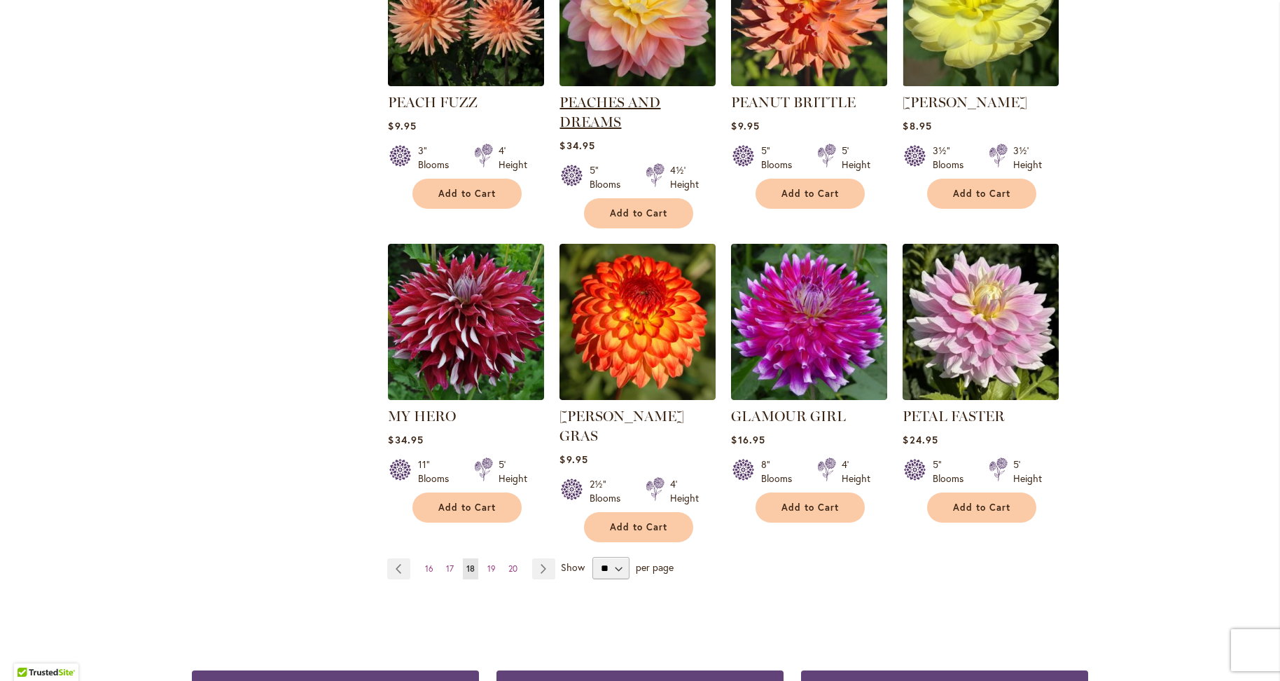
scroll to position [1121, 0]
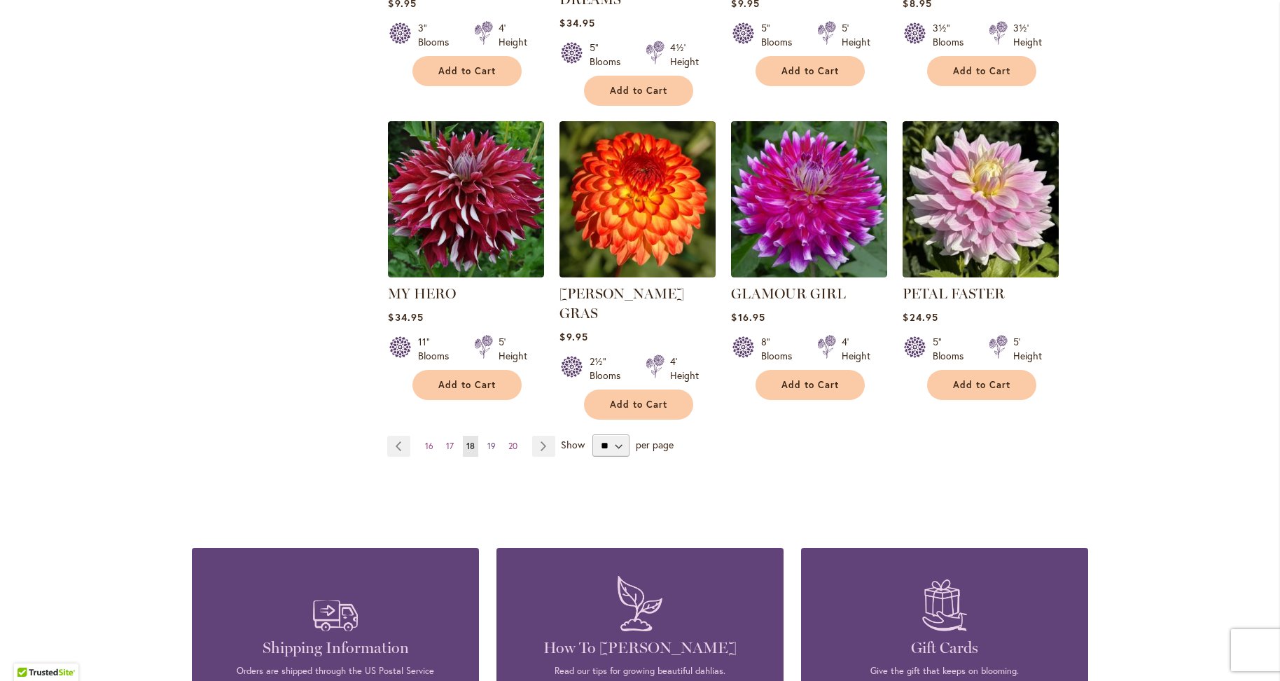
click at [487, 441] on span "19" at bounding box center [491, 446] width 8 height 11
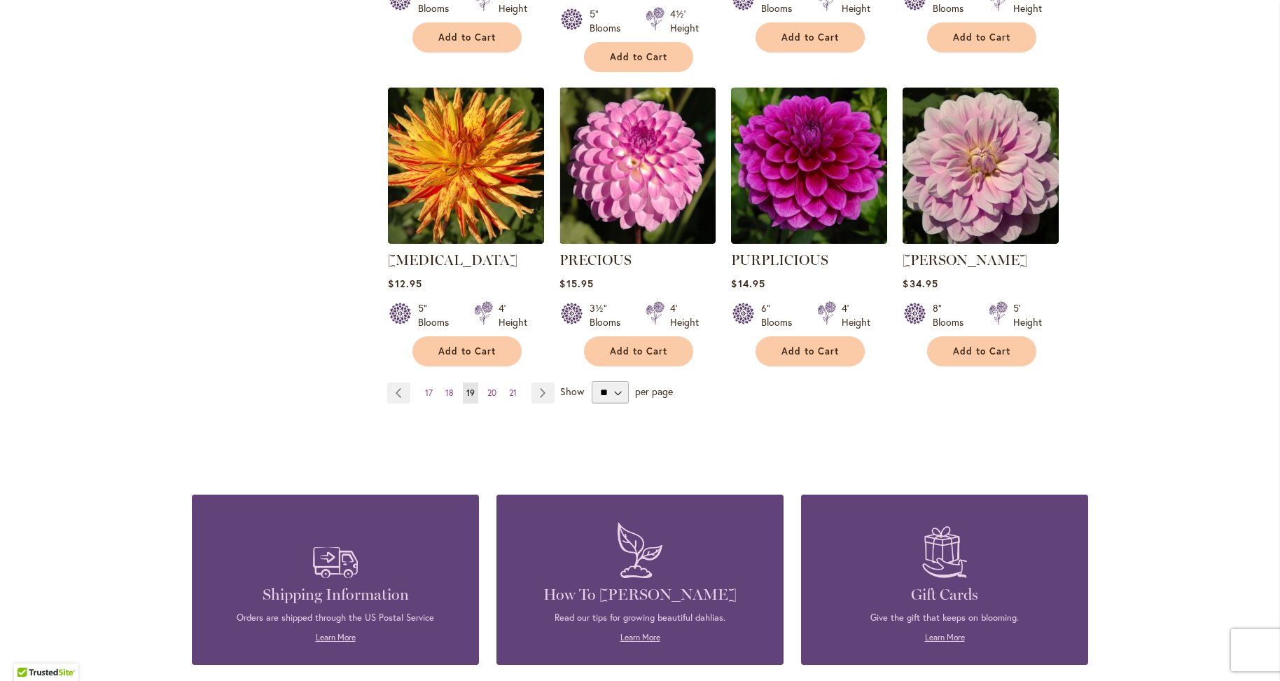
scroll to position [1121, 0]
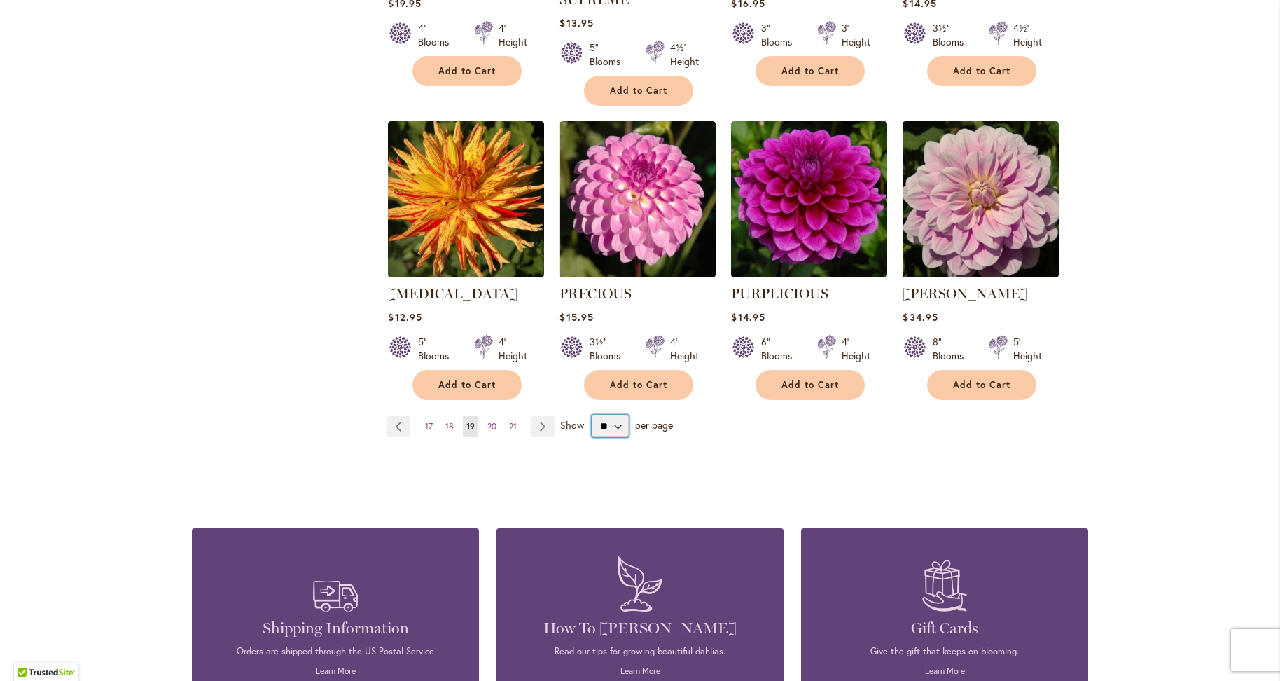
click at [621, 415] on select "** ** ** **" at bounding box center [610, 426] width 37 height 22
select select "**"
click at [592, 415] on select "** ** ** **" at bounding box center [610, 426] width 37 height 22
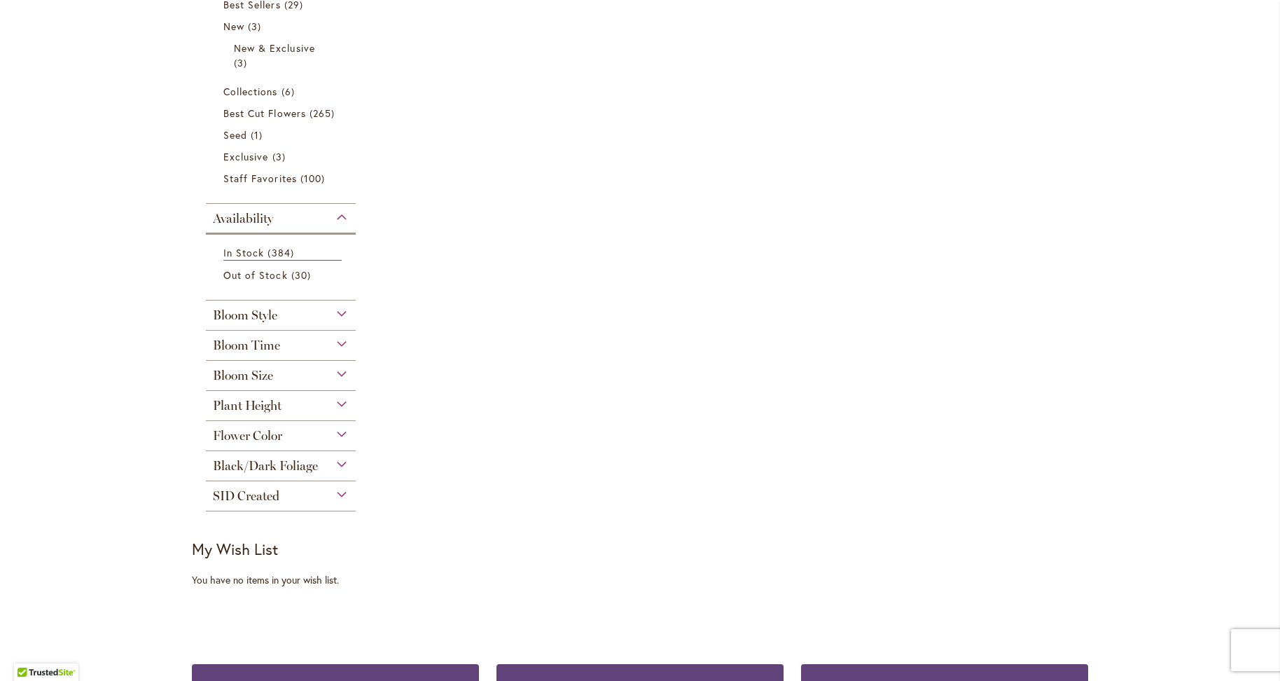
scroll to position [280, 0]
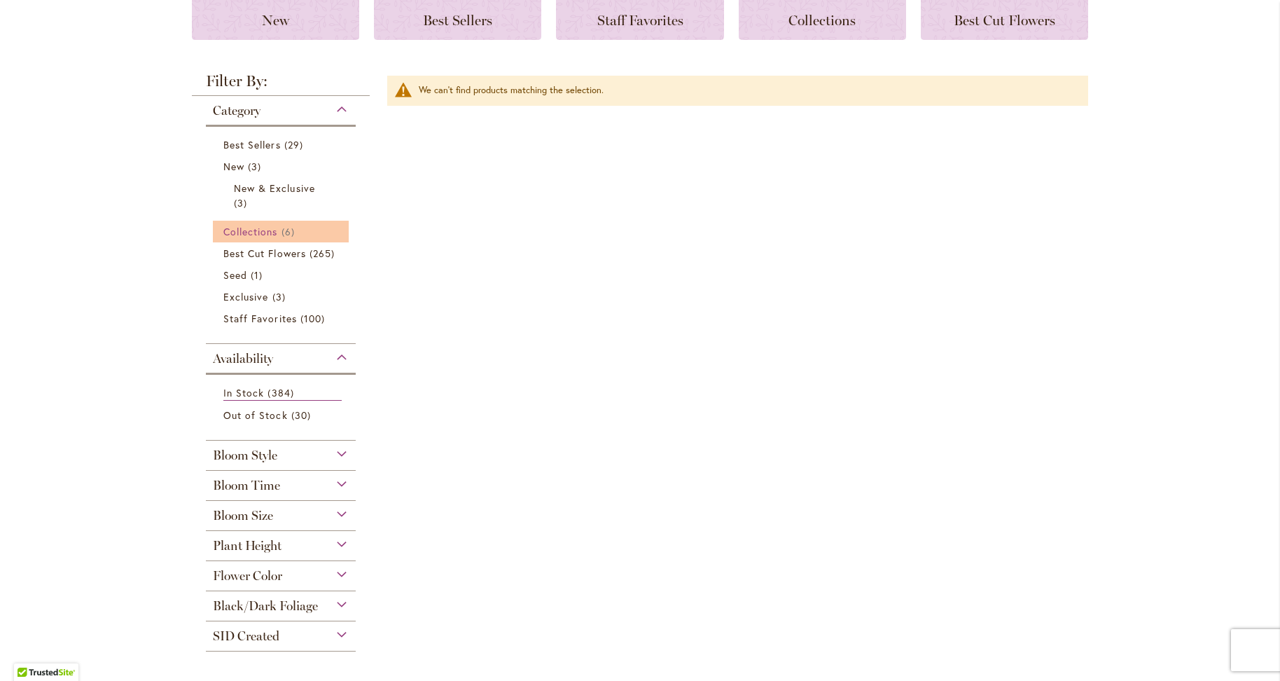
click at [255, 235] on span "Collections" at bounding box center [250, 231] width 55 height 13
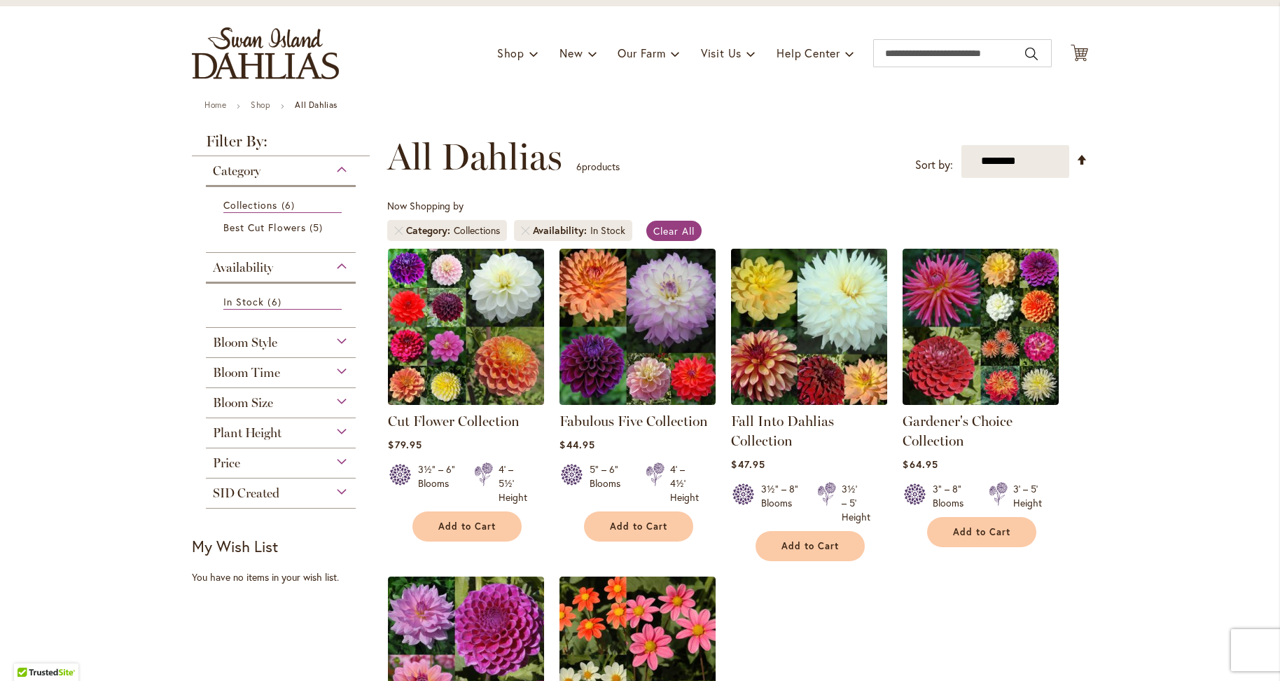
scroll to position [70, 0]
